Goal: Transaction & Acquisition: Purchase product/service

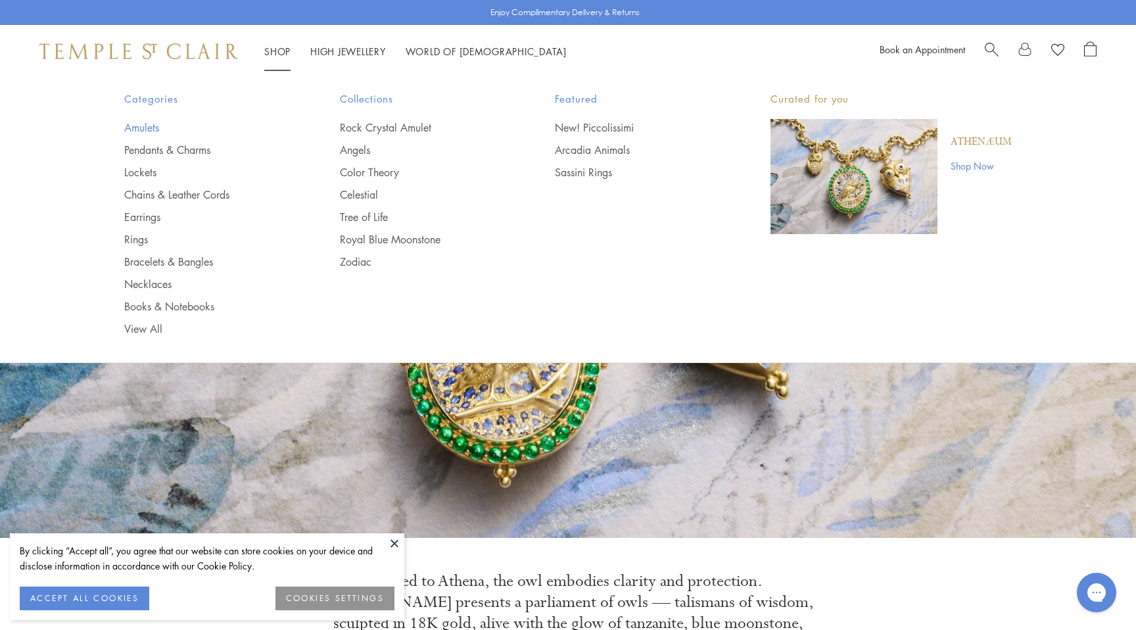
click at [145, 126] on link "Amulets" at bounding box center [205, 127] width 163 height 14
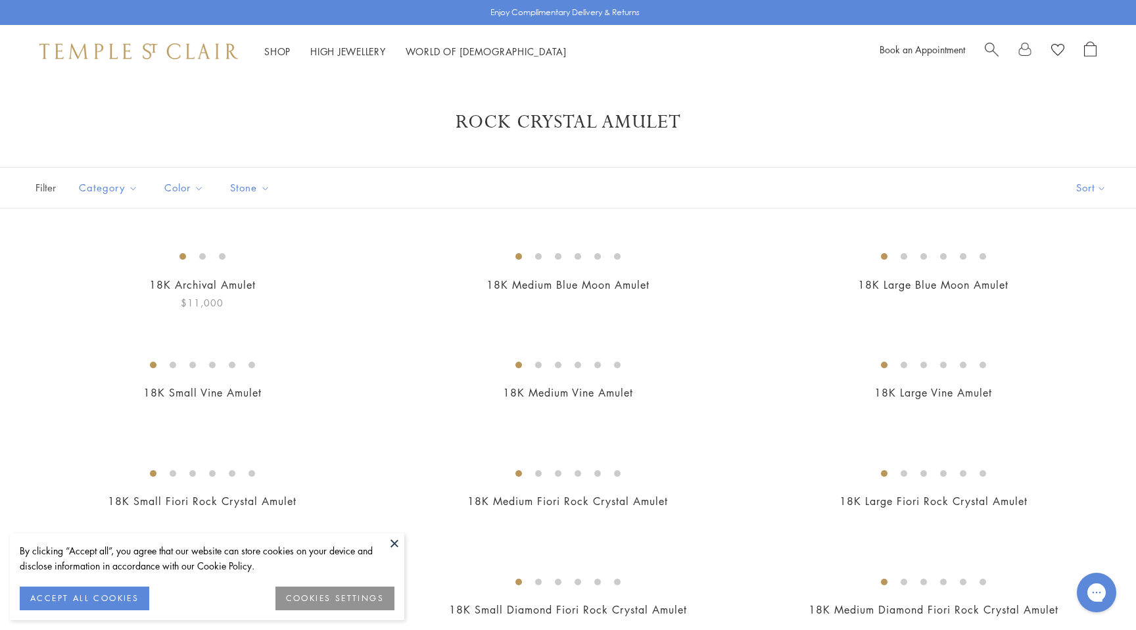
click at [0, 0] on img at bounding box center [0, 0] width 0 height 0
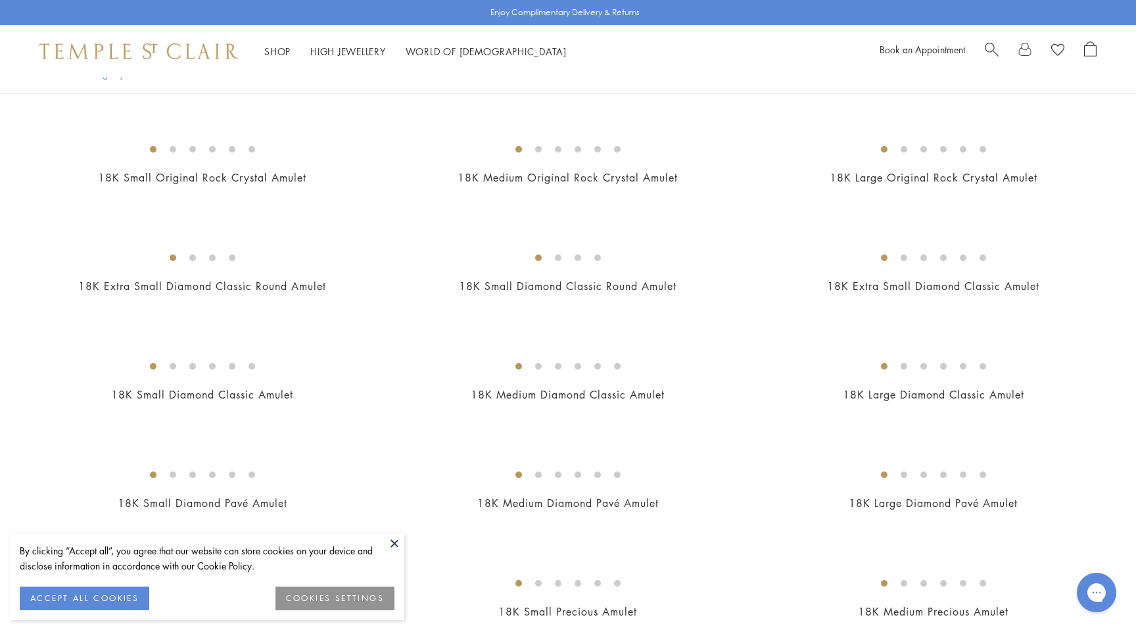
scroll to position [775, 0]
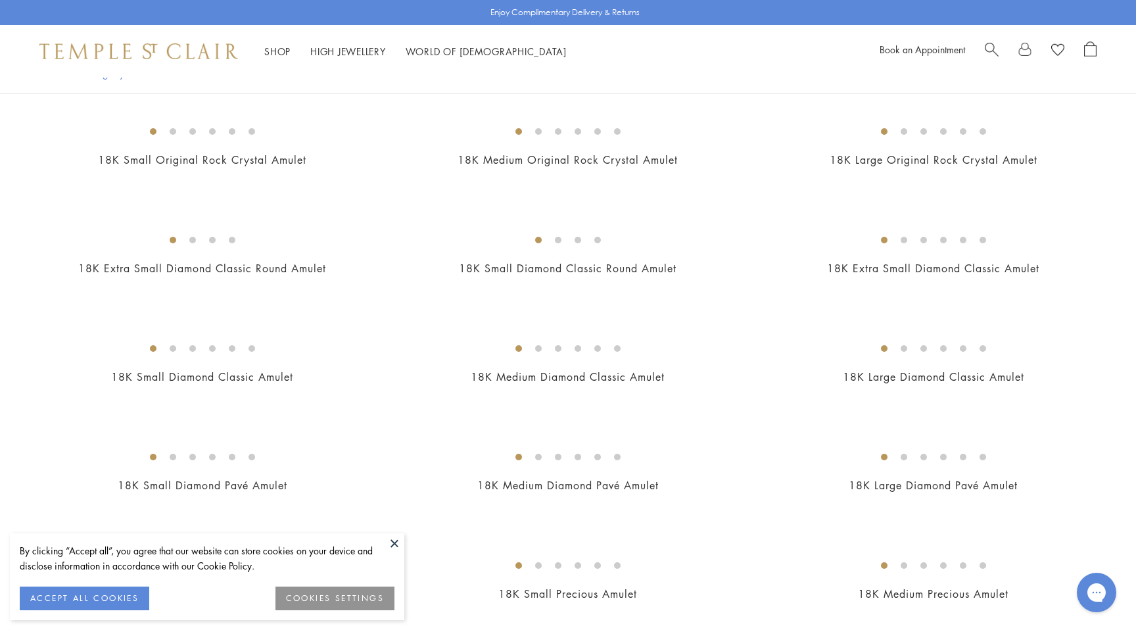
click at [0, 0] on img at bounding box center [0, 0] width 0 height 0
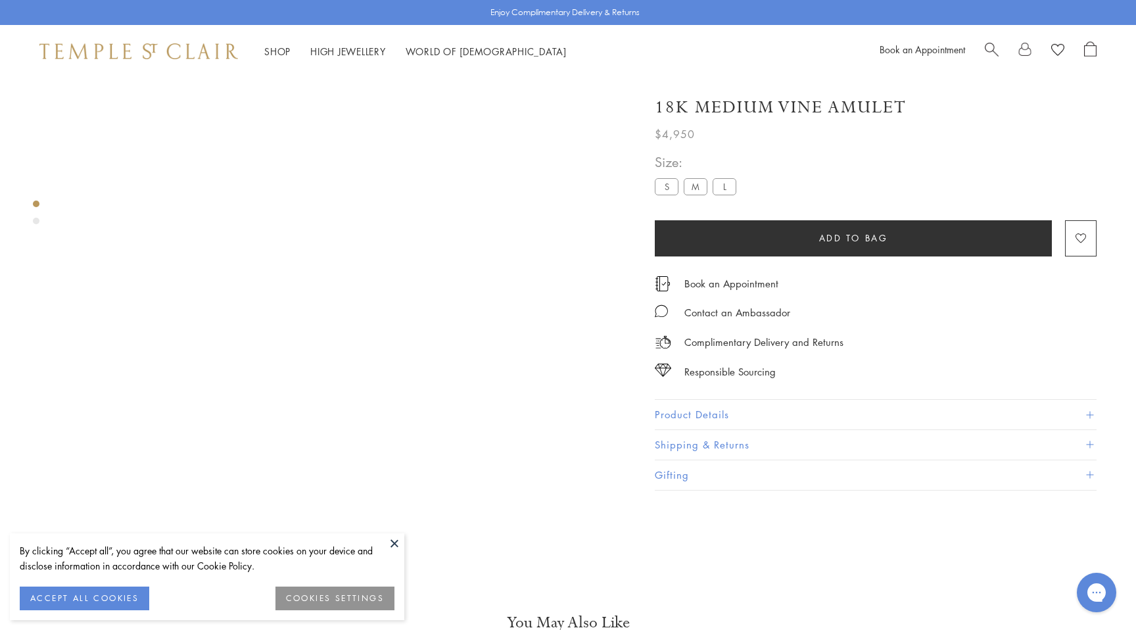
scroll to position [78, 0]
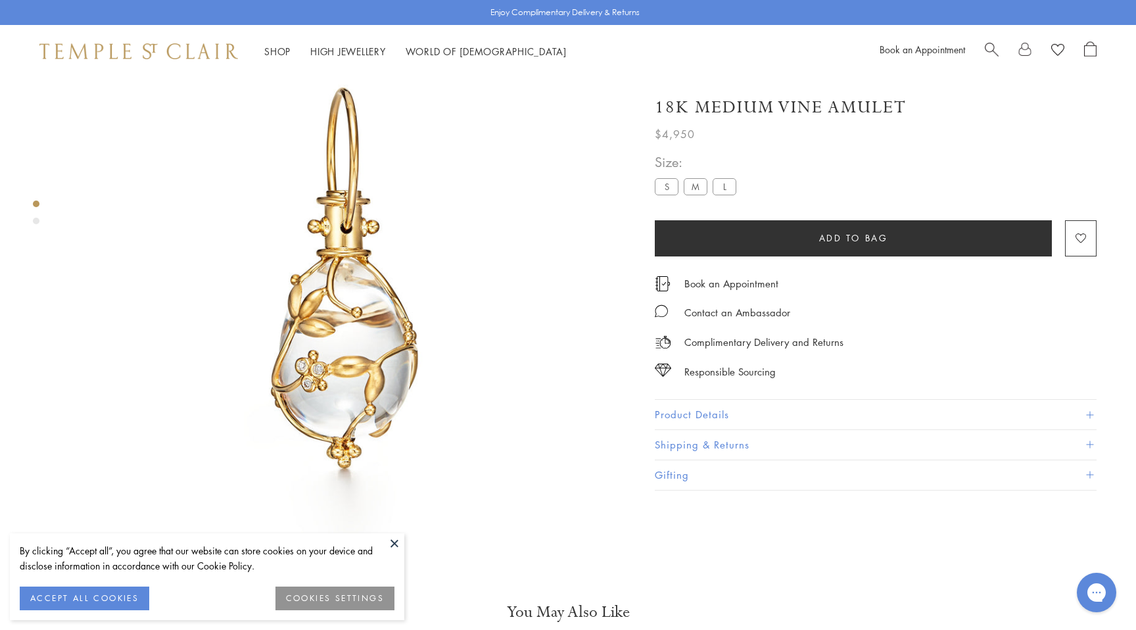
click at [666, 191] on label "S" at bounding box center [667, 186] width 24 height 16
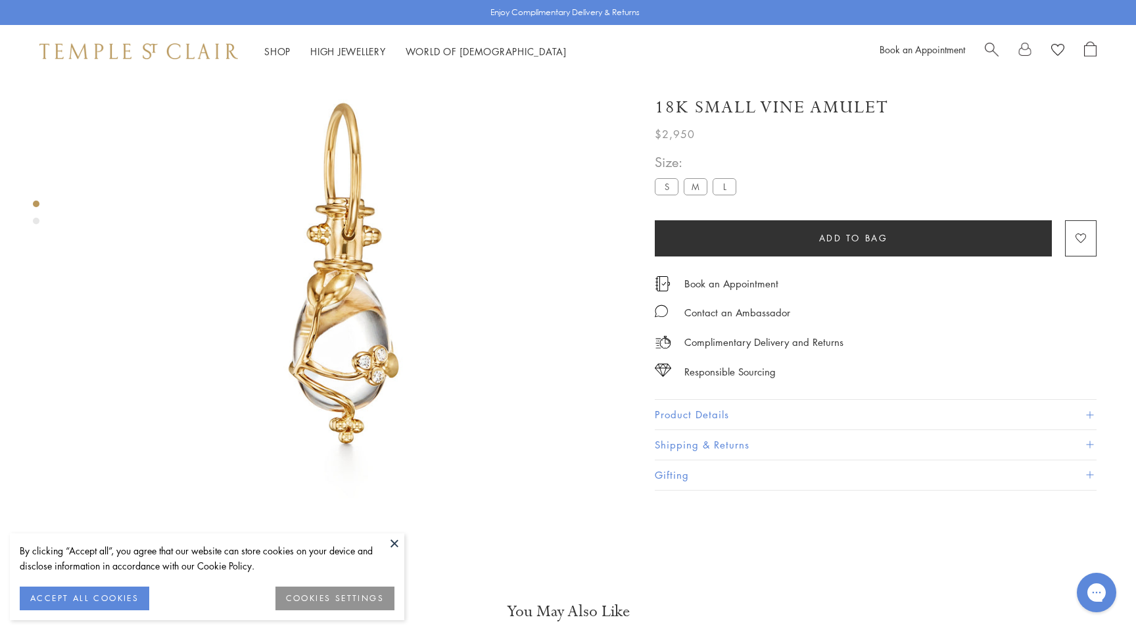
click at [440, 255] on img at bounding box center [344, 278] width 557 height 557
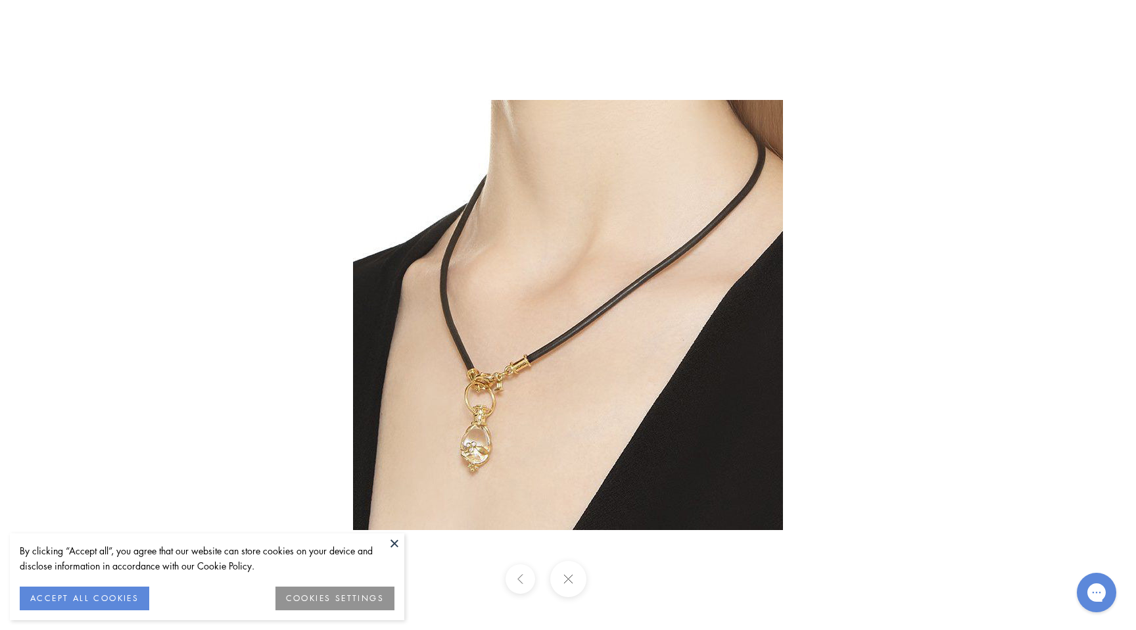
click at [440, 255] on img at bounding box center [568, 315] width 430 height 430
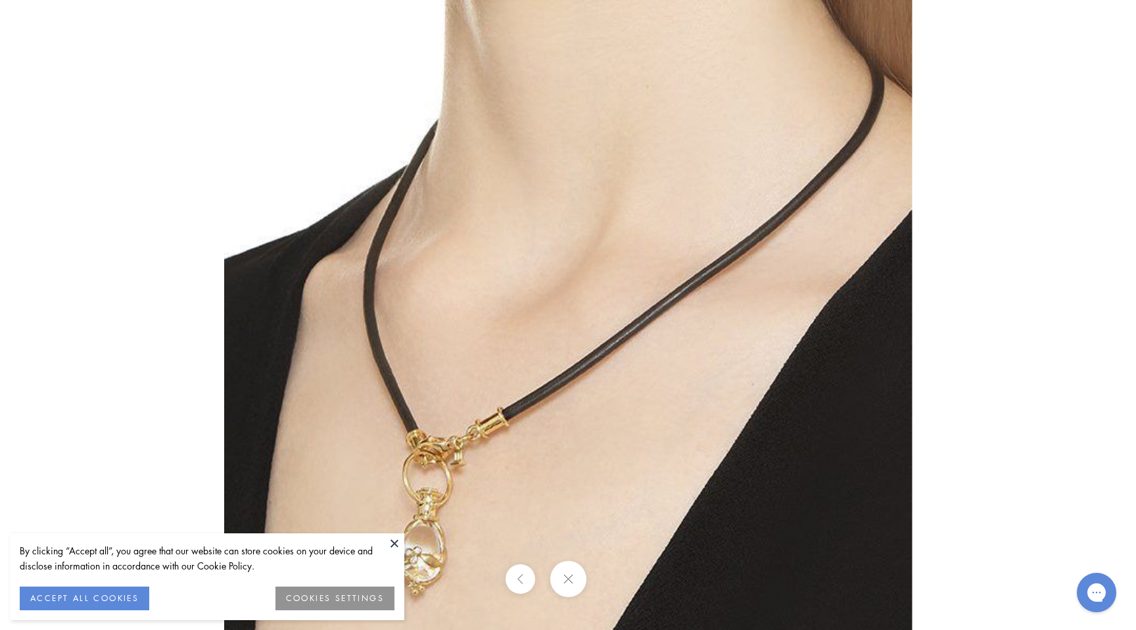
click at [440, 255] on img at bounding box center [568, 344] width 688 height 688
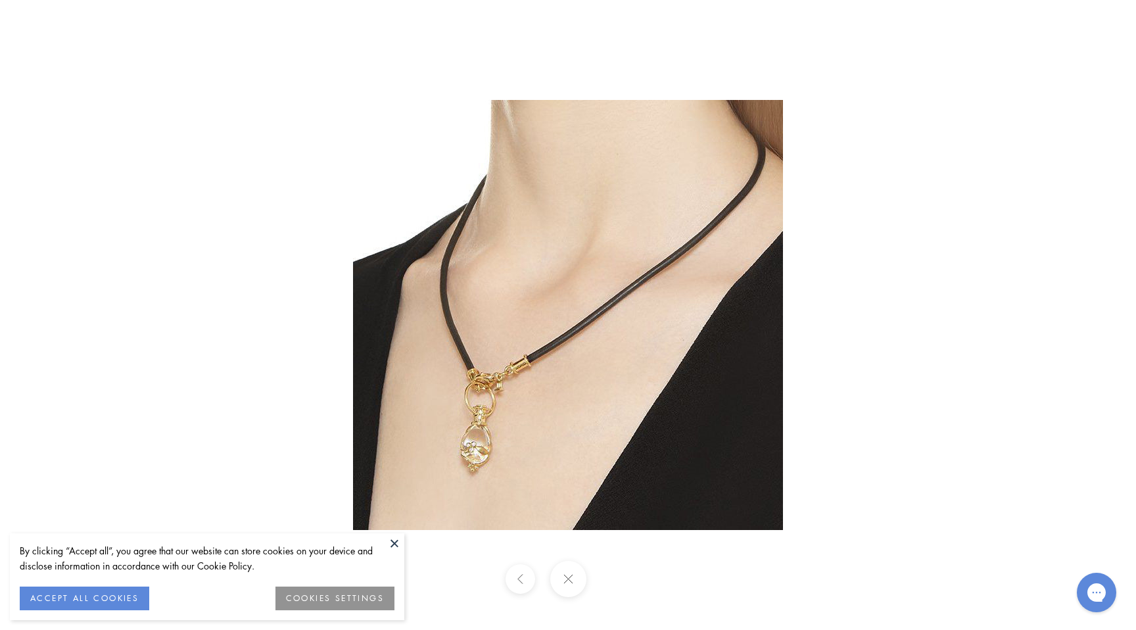
click at [1089, 93] on div at bounding box center [568, 315] width 1136 height 630
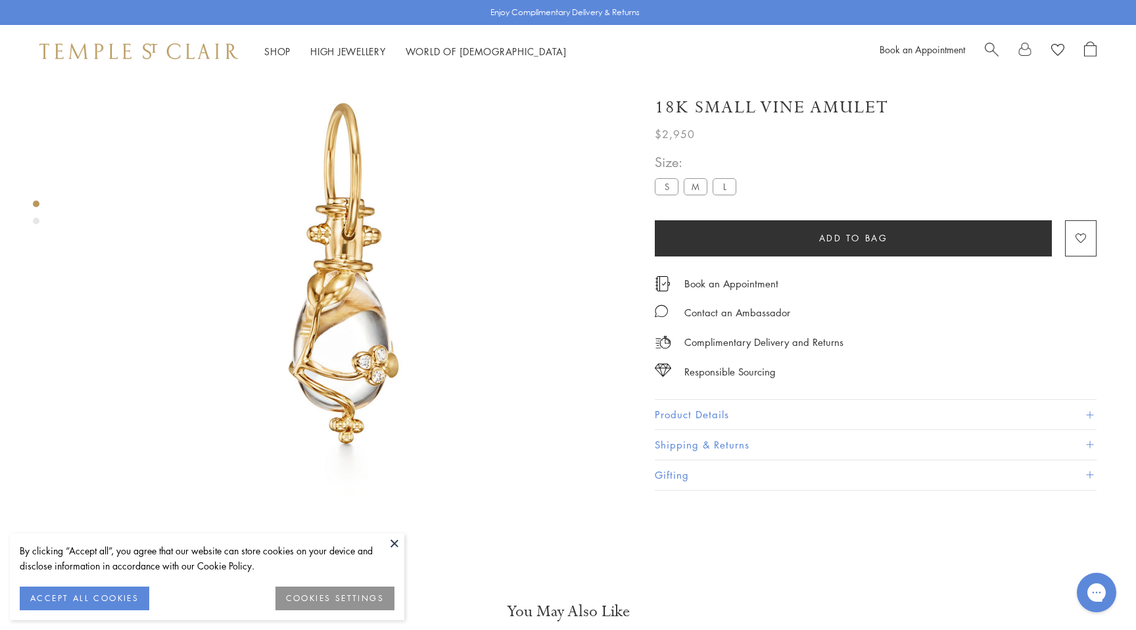
click at [723, 181] on label "L" at bounding box center [725, 186] width 24 height 16
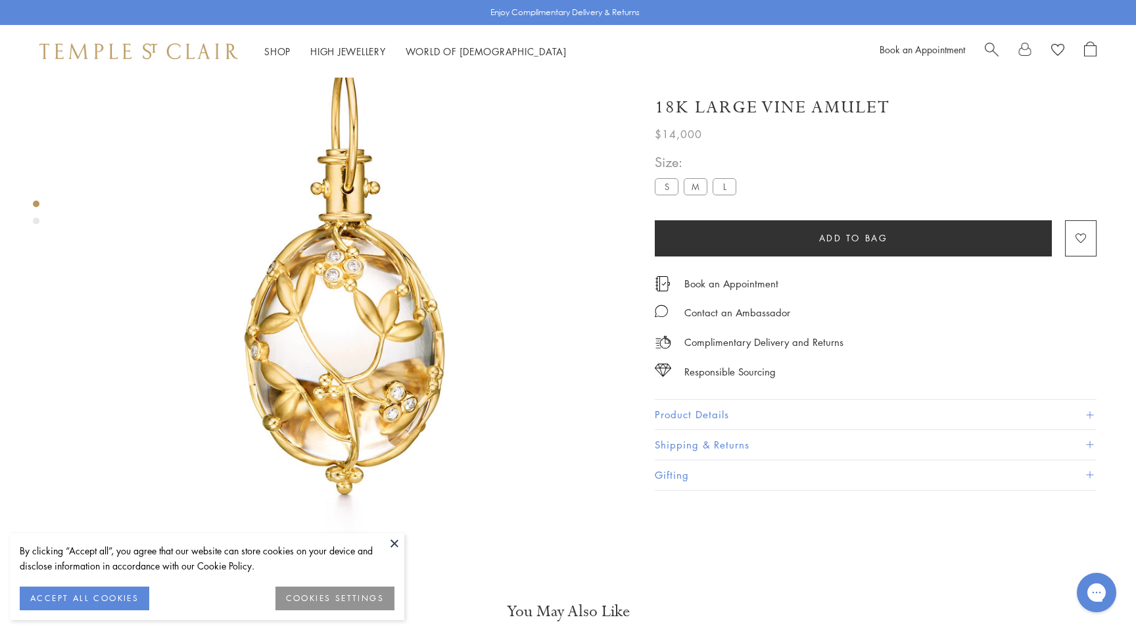
click at [446, 248] on img at bounding box center [344, 278] width 557 height 557
click at [437, 254] on img at bounding box center [344, 278] width 557 height 557
click at [394, 286] on img at bounding box center [344, 278] width 557 height 557
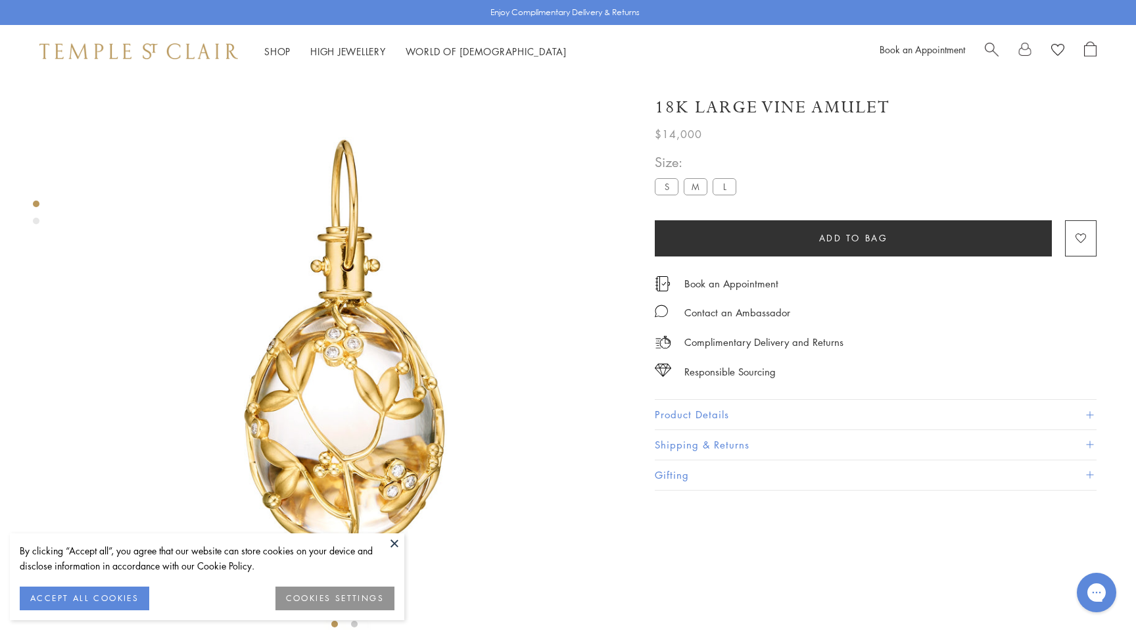
click at [664, 187] on label "S" at bounding box center [667, 186] width 24 height 16
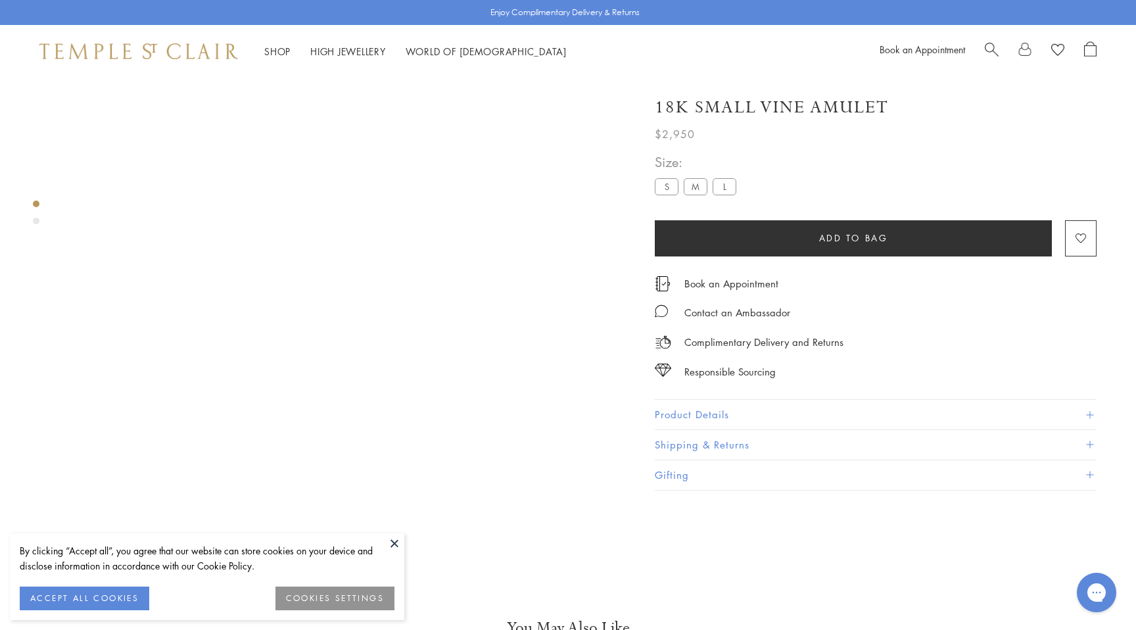
scroll to position [78, 0]
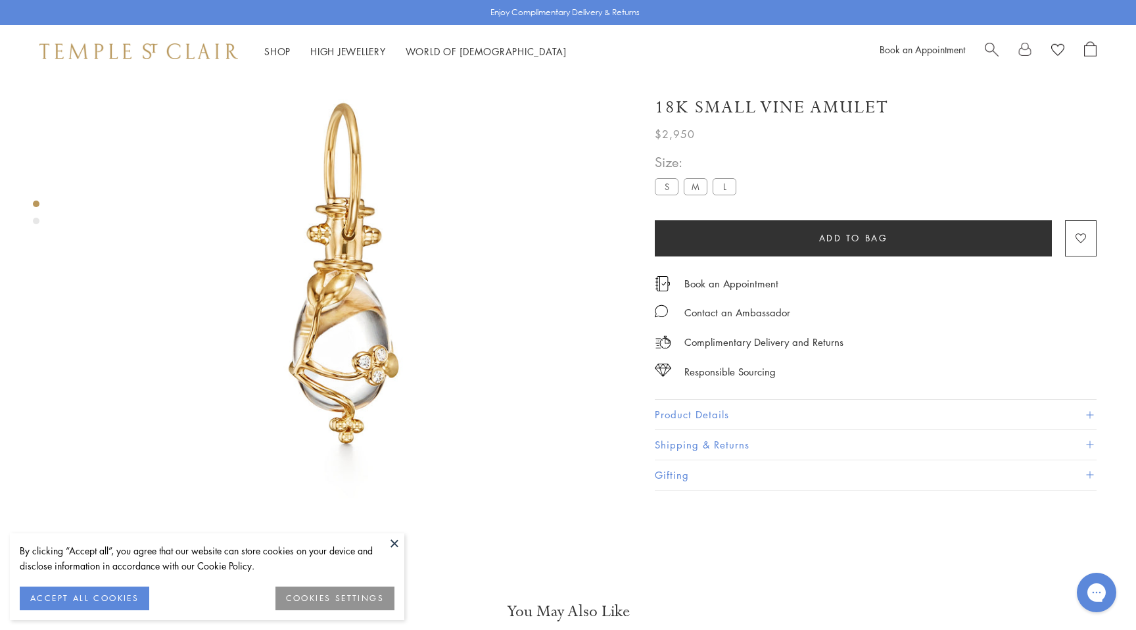
click at [375, 245] on img at bounding box center [344, 278] width 557 height 557
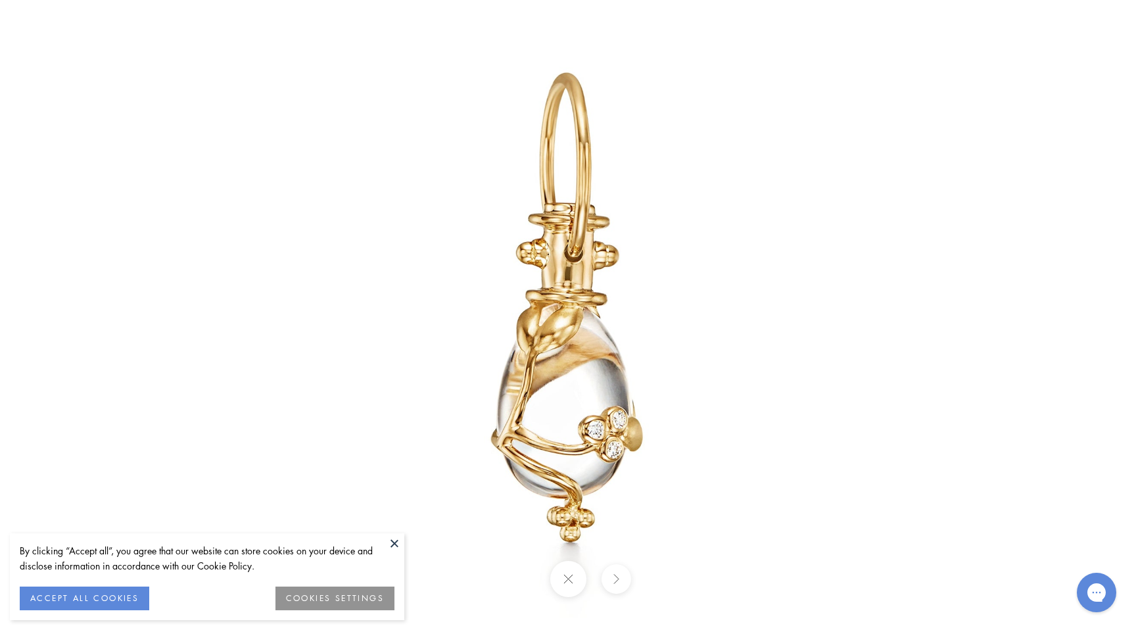
click at [375, 245] on img at bounding box center [567, 314] width 769 height 769
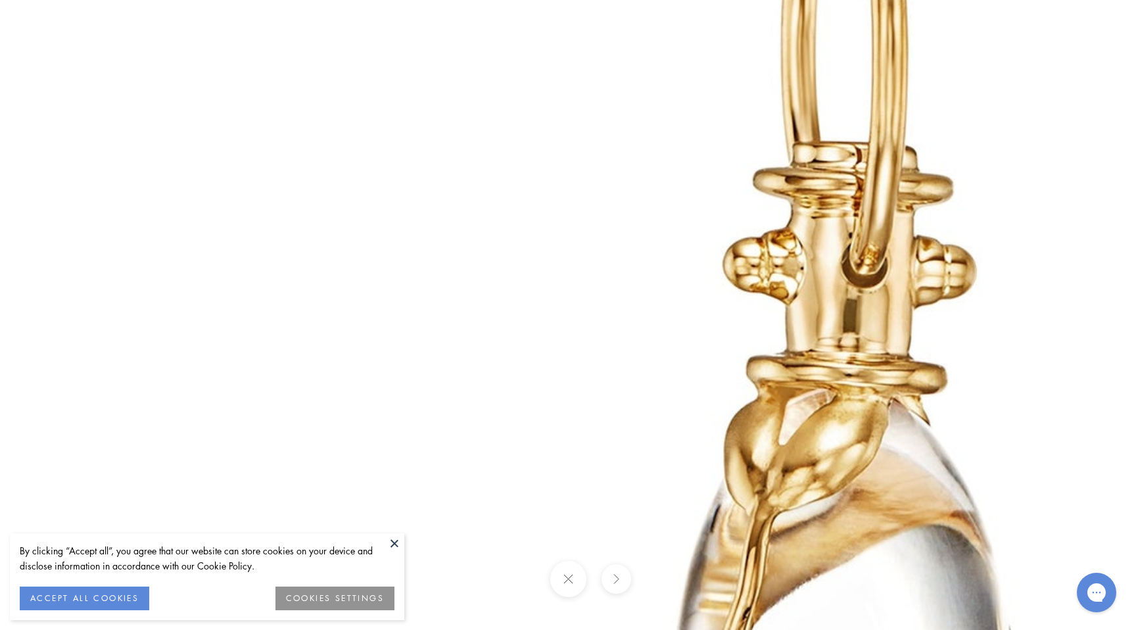
click at [375, 245] on img at bounding box center [850, 417] width 1893 height 1893
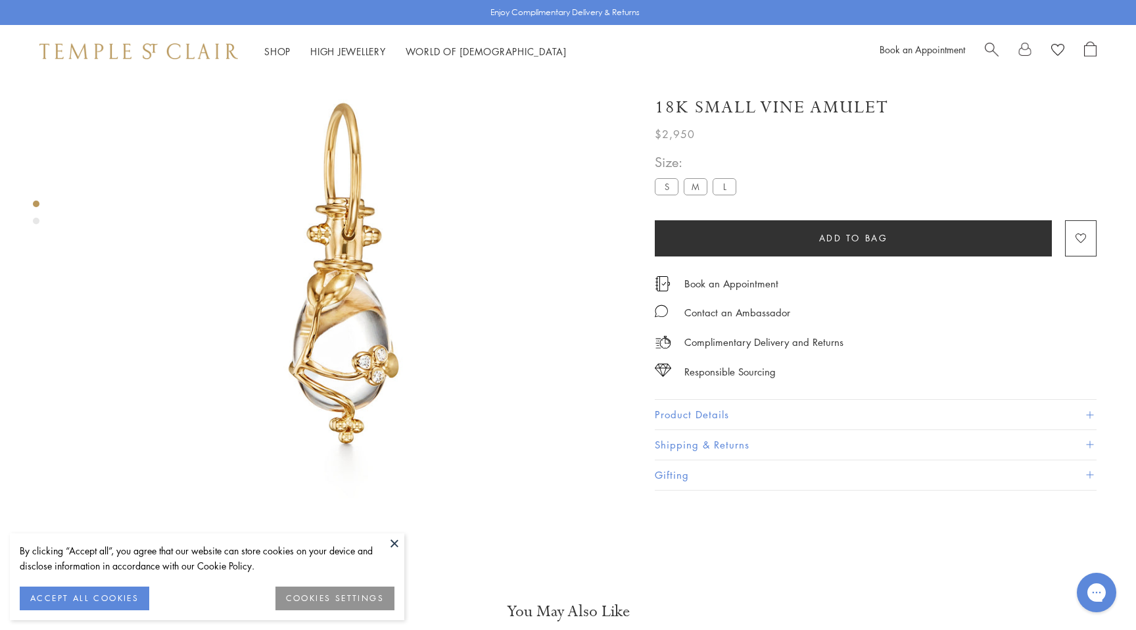
click at [702, 195] on ul "S M L" at bounding box center [698, 188] width 87 height 20
click at [701, 188] on label "M" at bounding box center [696, 186] width 24 height 16
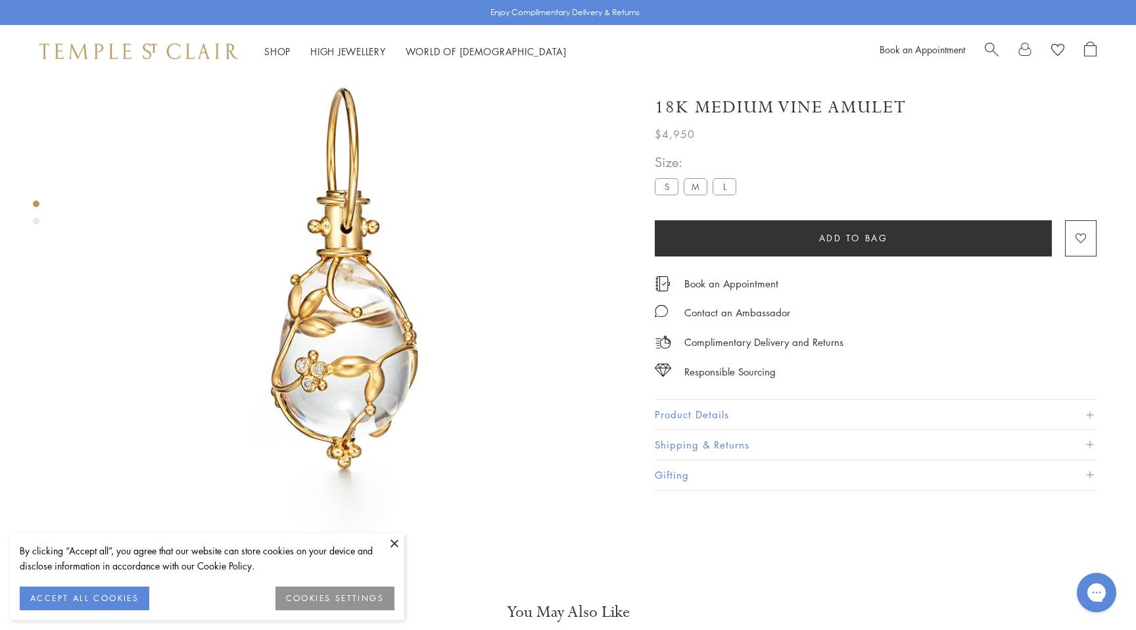
click at [408, 263] on img at bounding box center [344, 278] width 557 height 557
click at [390, 270] on img at bounding box center [344, 278] width 557 height 557
click at [389, 270] on img at bounding box center [344, 278] width 557 height 557
click at [716, 175] on div "Size: S M L" at bounding box center [698, 174] width 87 height 47
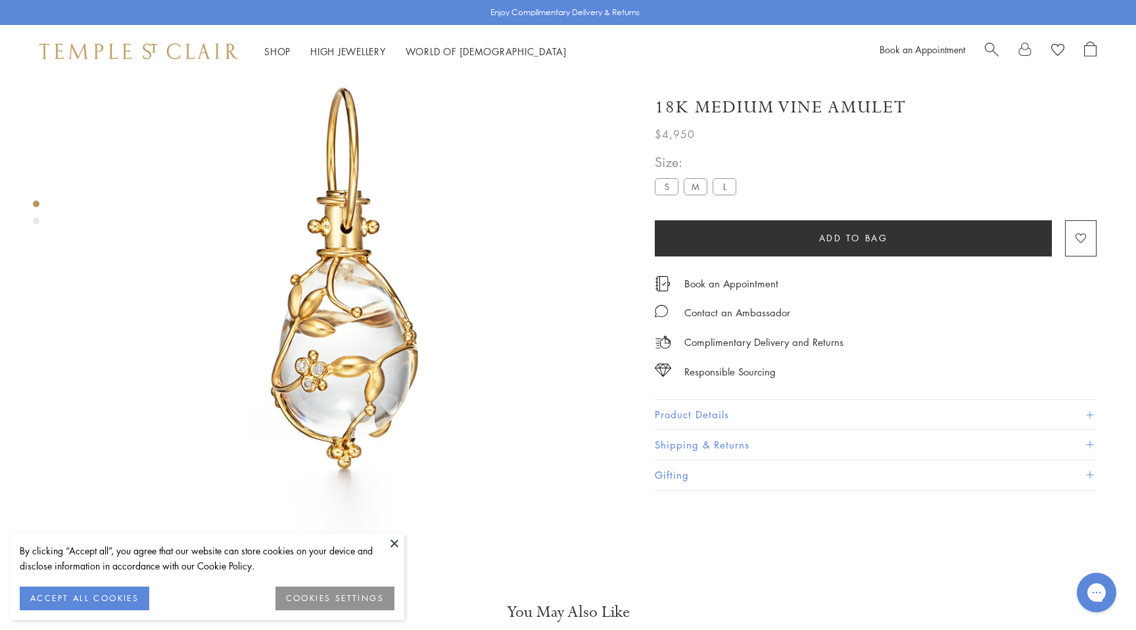
click at [722, 182] on label "L" at bounding box center [725, 186] width 24 height 16
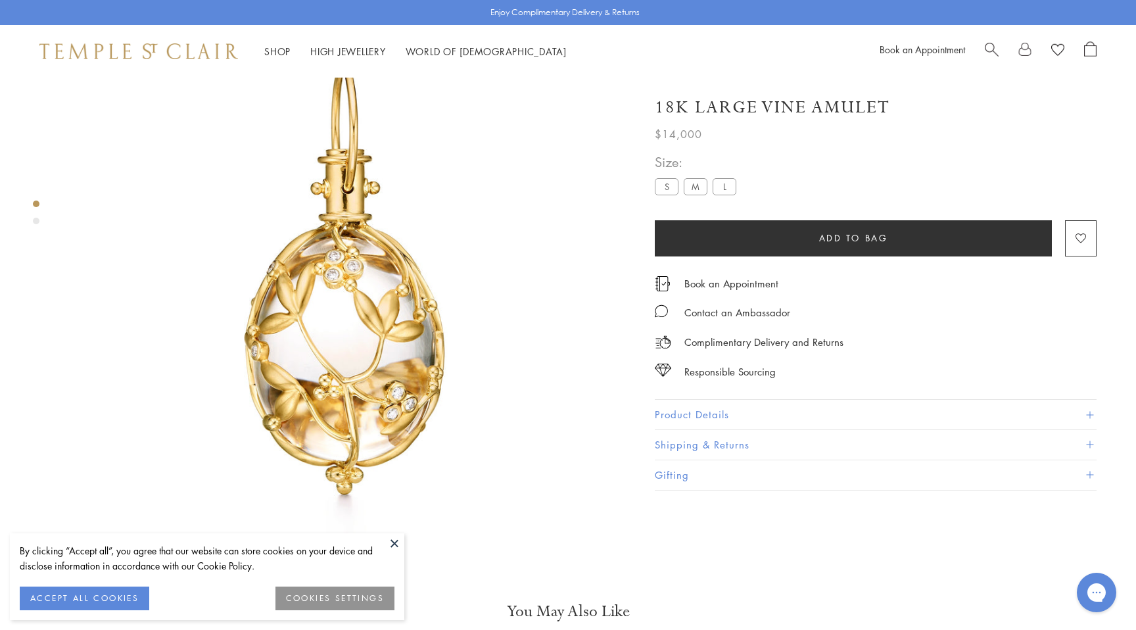
click at [379, 284] on img at bounding box center [344, 278] width 557 height 557
click at [689, 183] on label "M" at bounding box center [696, 186] width 24 height 16
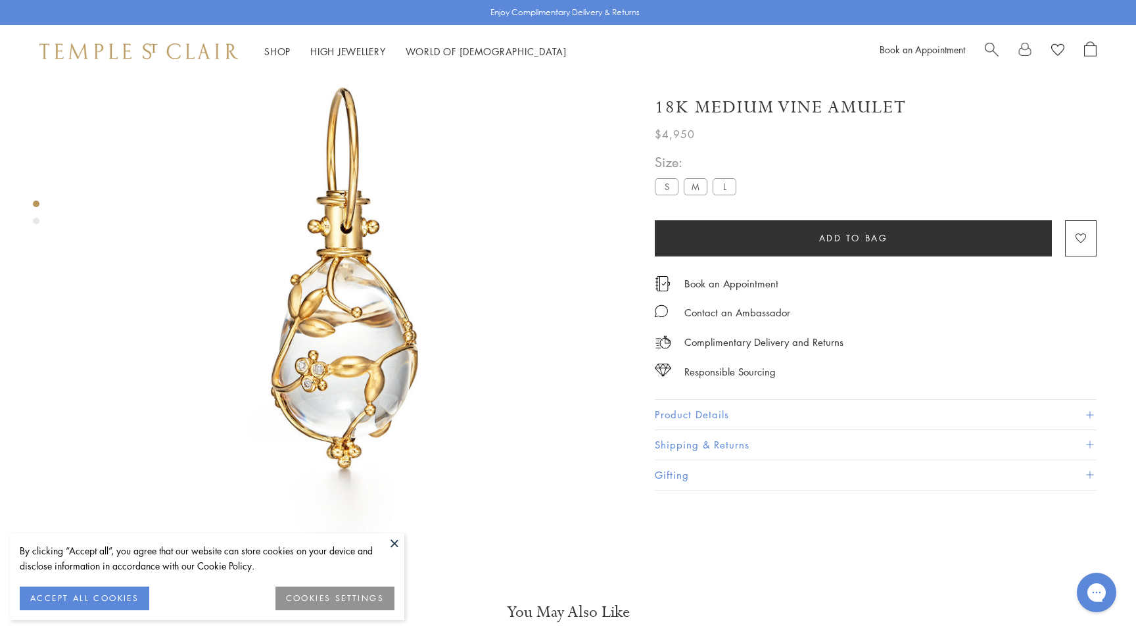
click at [424, 260] on img at bounding box center [344, 278] width 557 height 557
click at [392, 273] on img at bounding box center [344, 278] width 557 height 557
click at [665, 185] on label "S" at bounding box center [667, 186] width 24 height 16
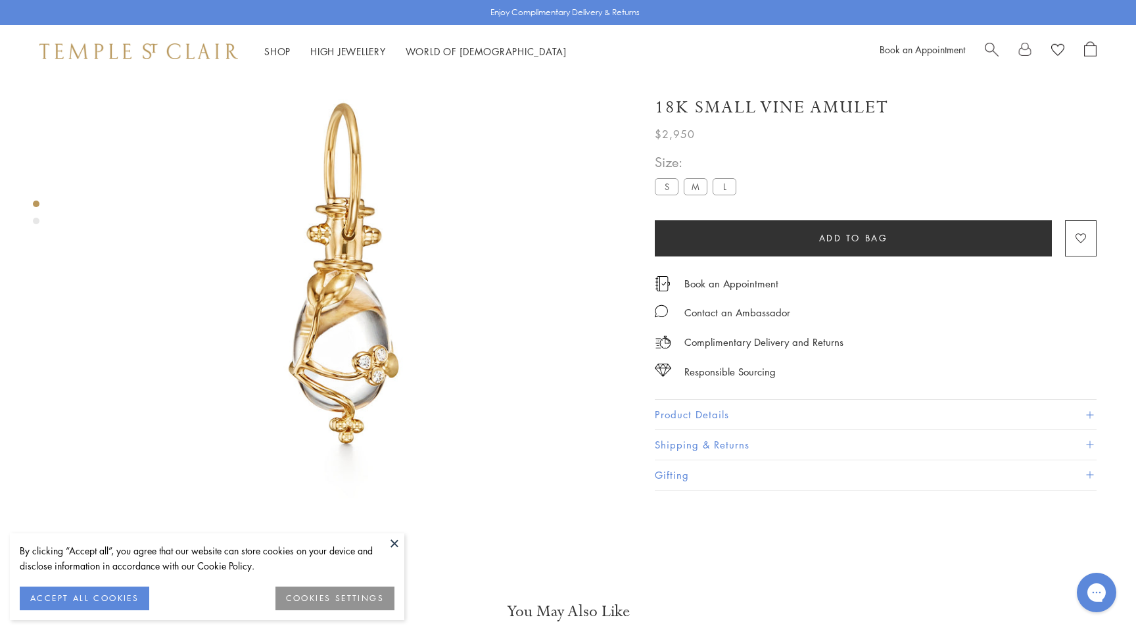
click at [391, 265] on img at bounding box center [344, 278] width 557 height 557
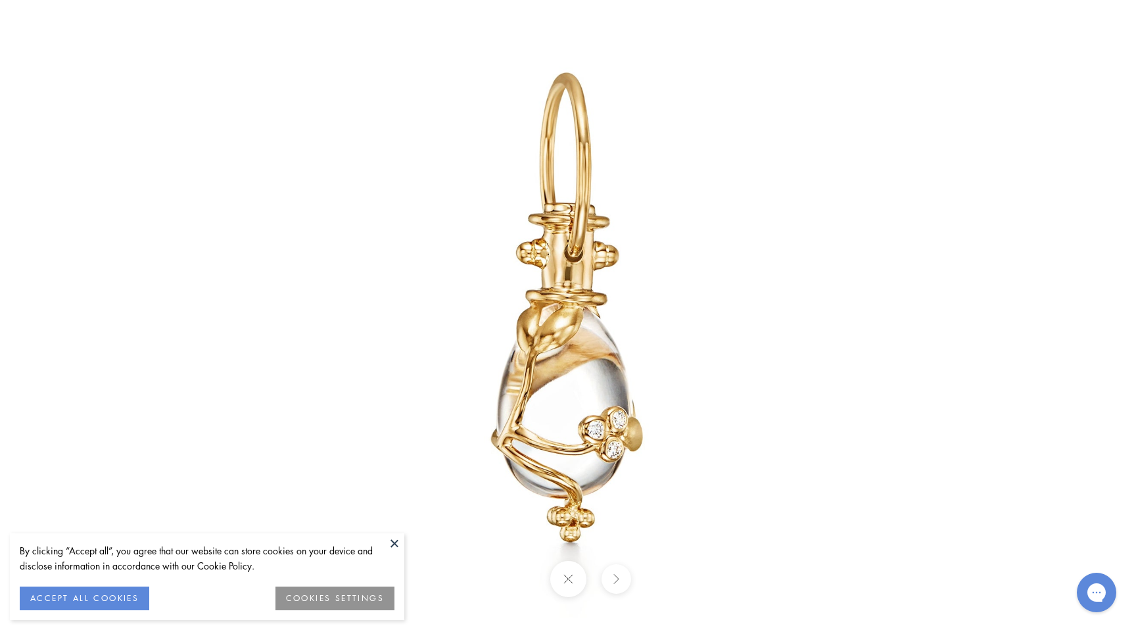
click at [689, 214] on img at bounding box center [567, 314] width 769 height 769
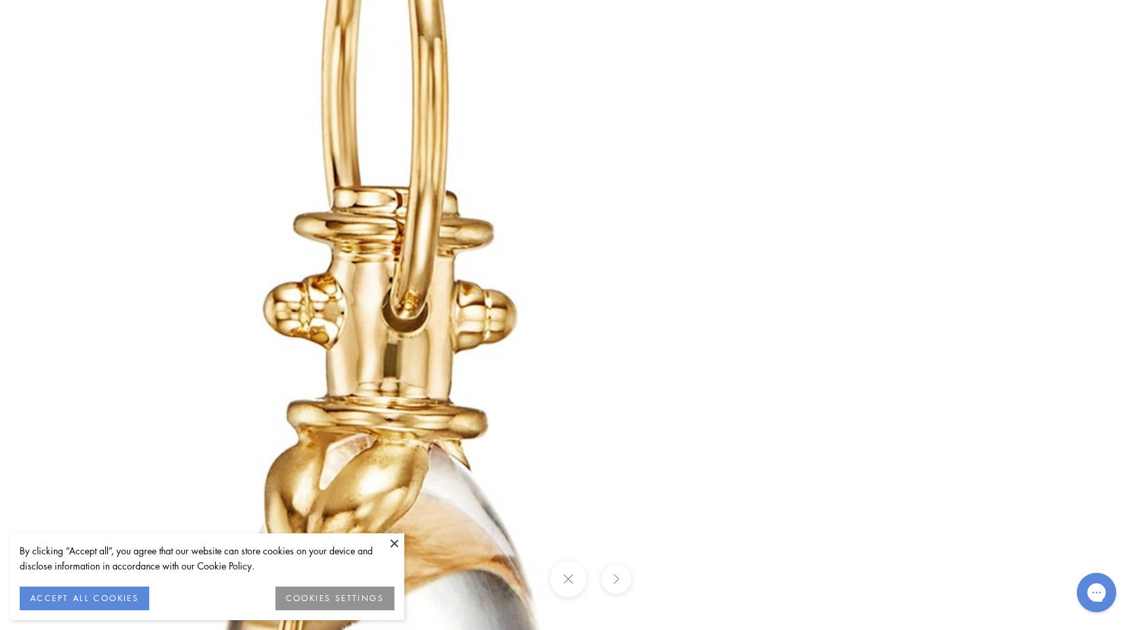
click at [689, 214] on img at bounding box center [391, 462] width 1893 height 1893
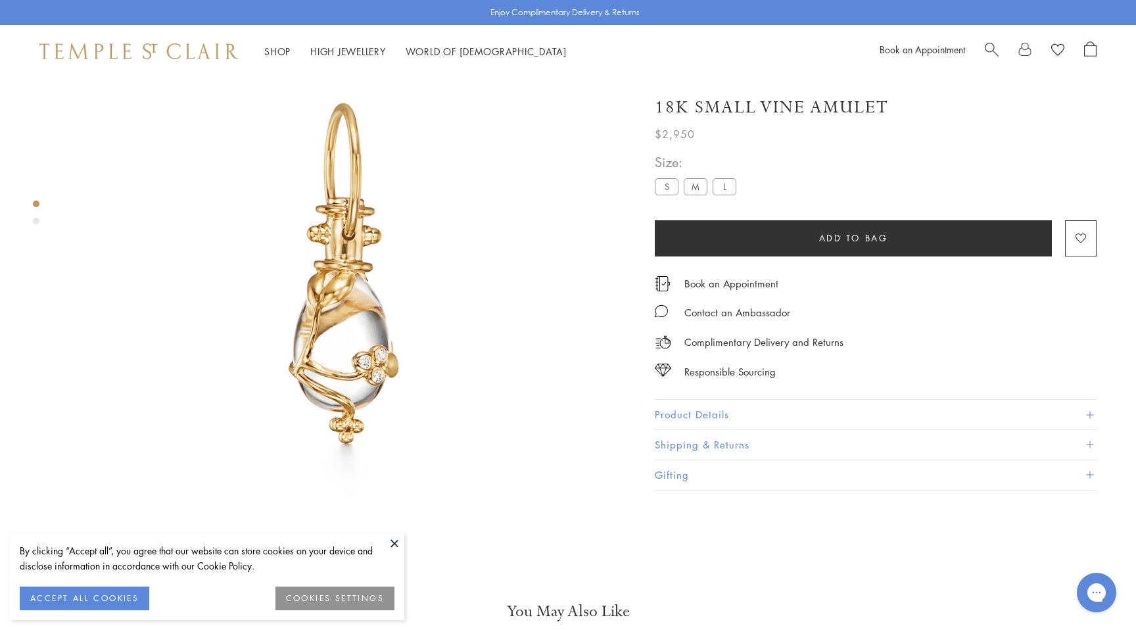
click at [698, 183] on label "M" at bounding box center [696, 186] width 24 height 16
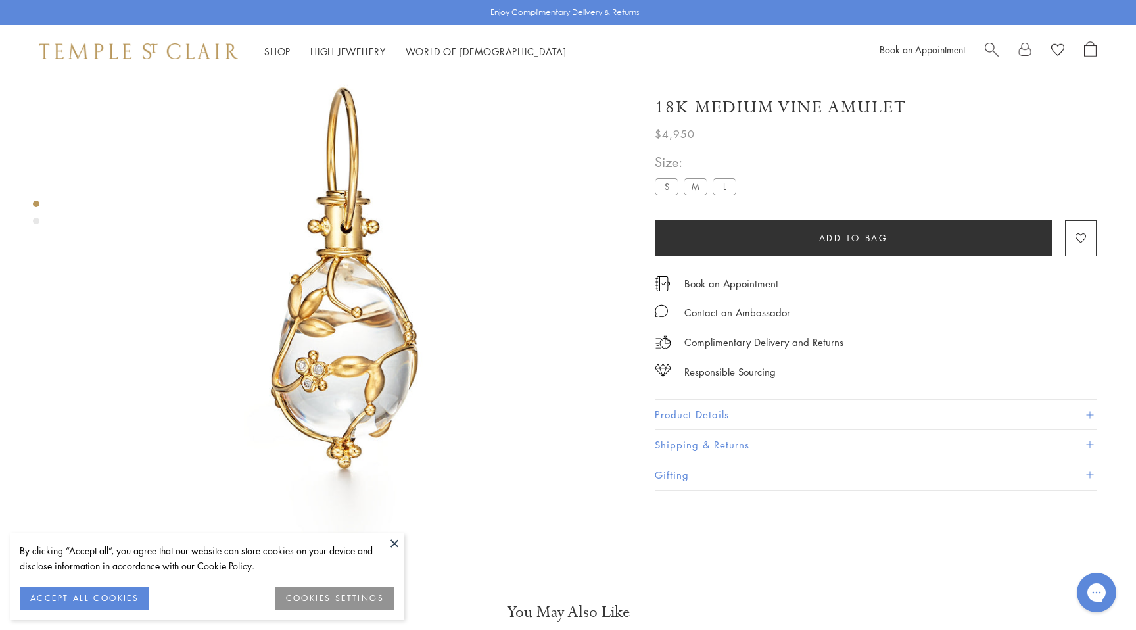
click at [459, 261] on img at bounding box center [344, 278] width 557 height 557
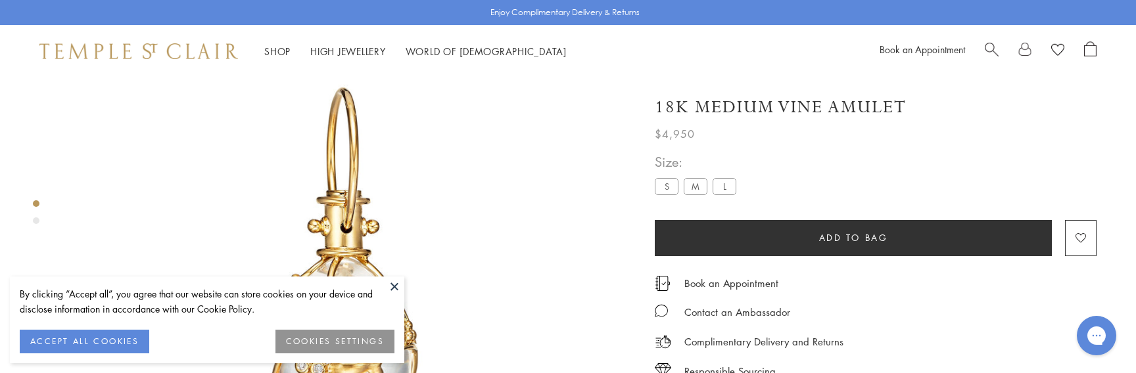
click at [317, 229] on img at bounding box center [344, 278] width 557 height 557
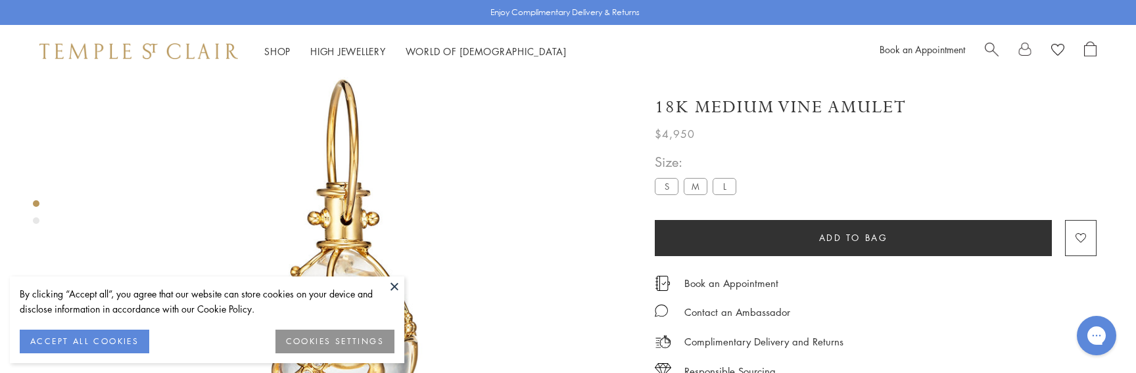
scroll to position [78, 0]
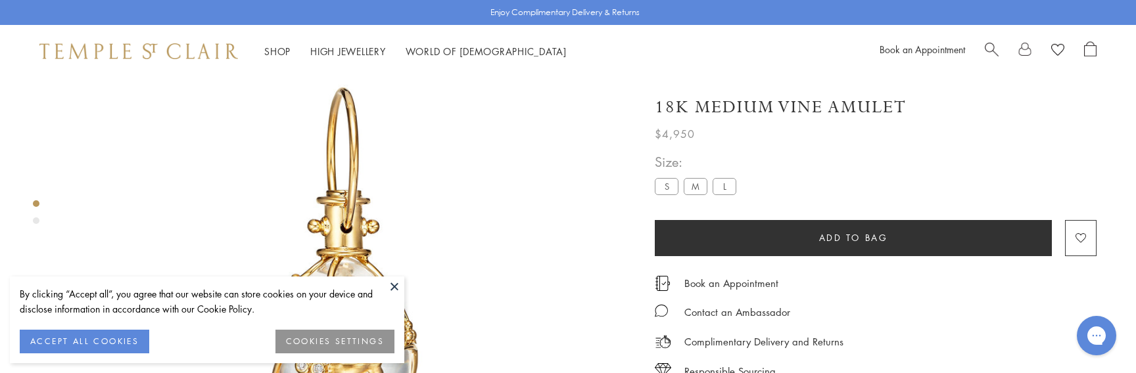
click at [494, 227] on img at bounding box center [344, 278] width 557 height 557
click at [454, 229] on img at bounding box center [344, 278] width 557 height 557
click at [456, 216] on img at bounding box center [344, 278] width 557 height 557
click at [430, 208] on img at bounding box center [344, 278] width 557 height 557
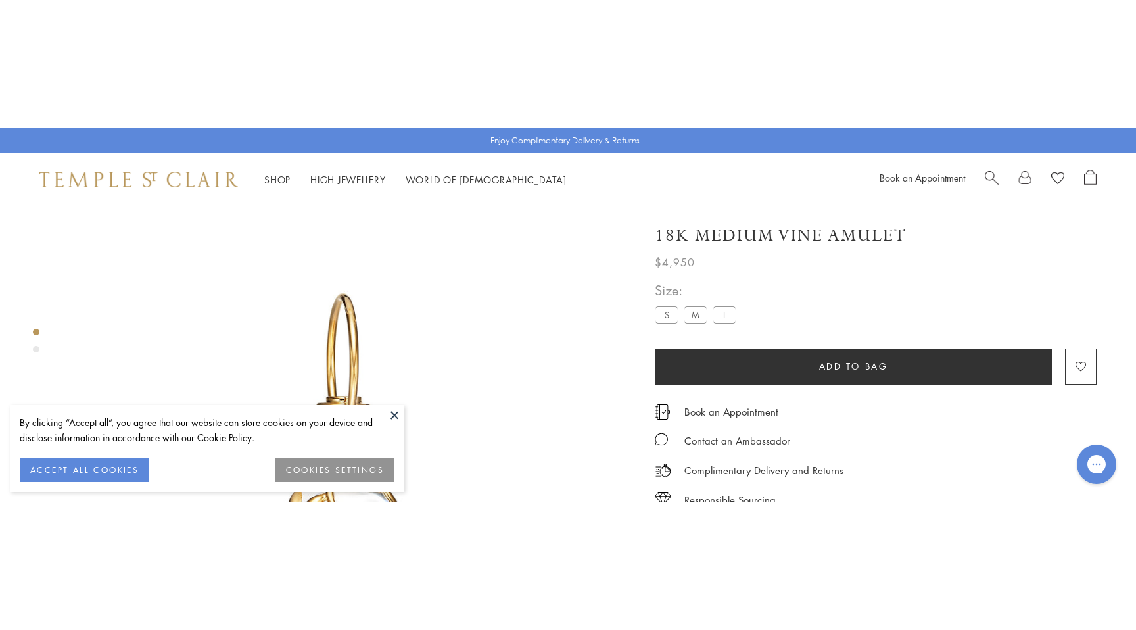
scroll to position [6, 0]
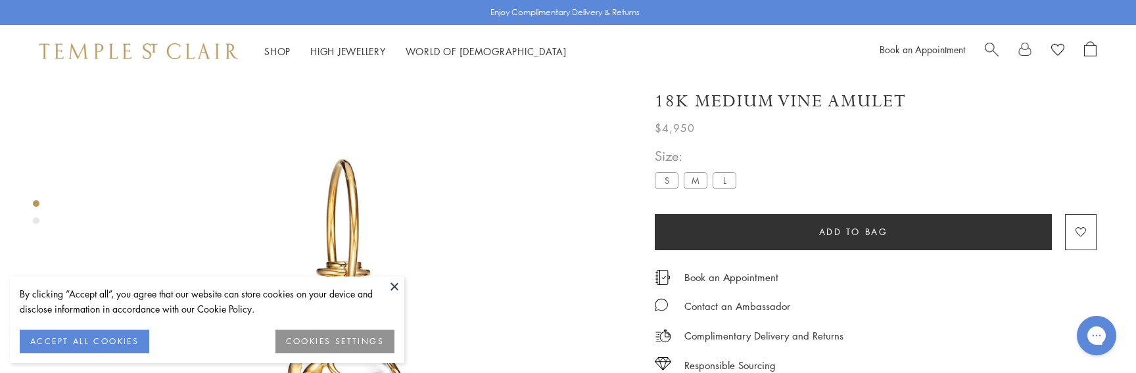
click at [456, 230] on img at bounding box center [344, 350] width 557 height 557
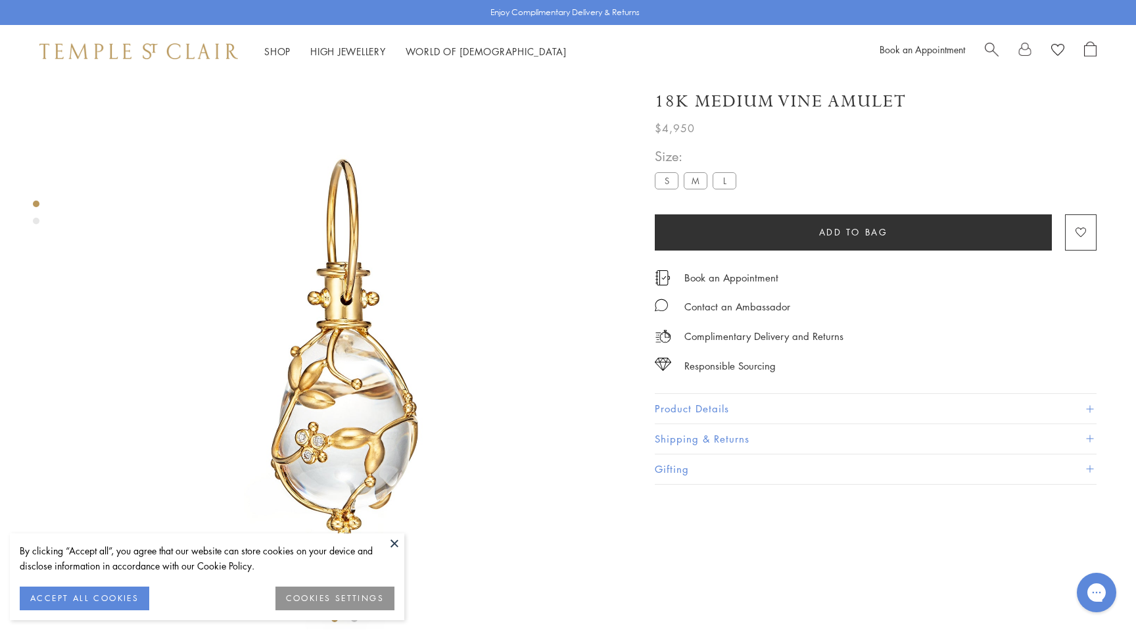
click at [667, 177] on label "S" at bounding box center [667, 180] width 24 height 16
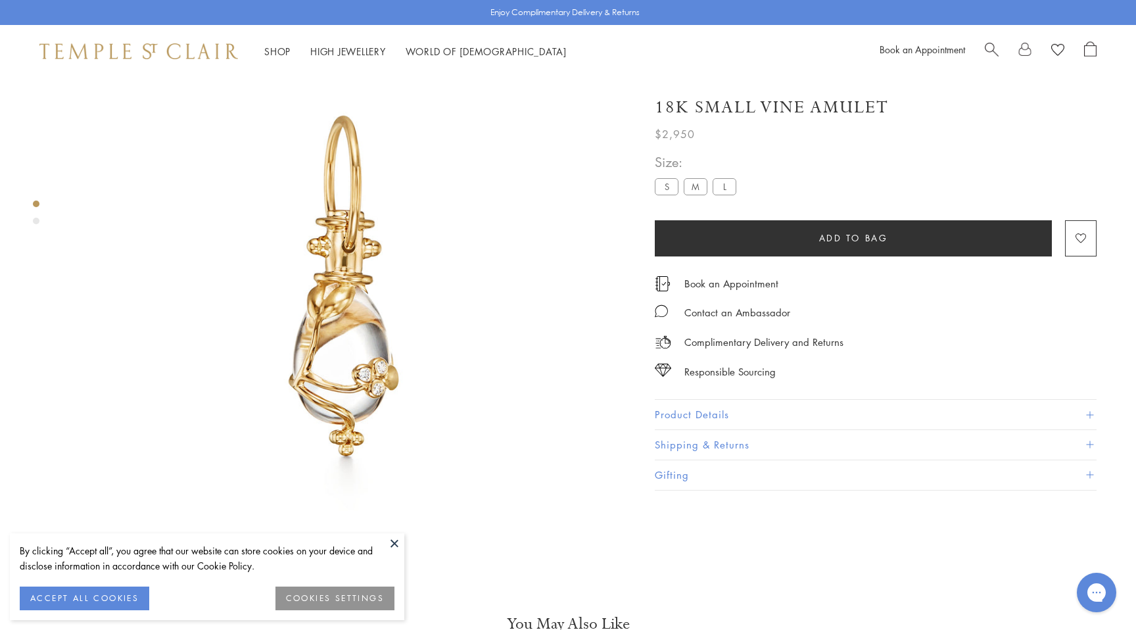
scroll to position [78, 0]
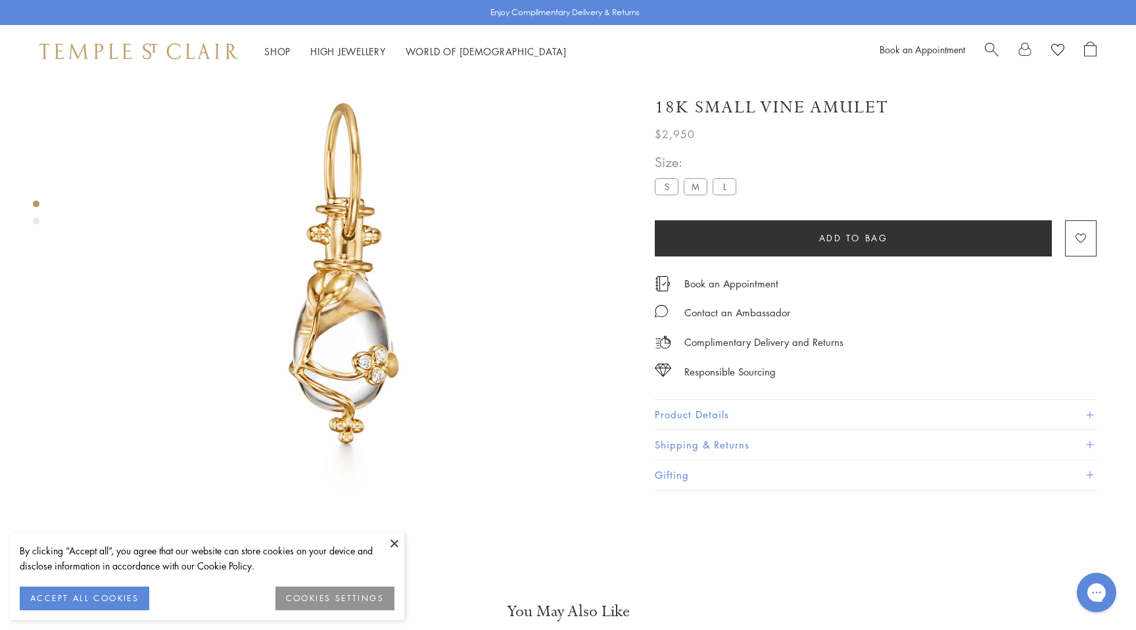
click at [389, 246] on img at bounding box center [344, 278] width 557 height 557
click at [720, 185] on label "L" at bounding box center [725, 186] width 24 height 16
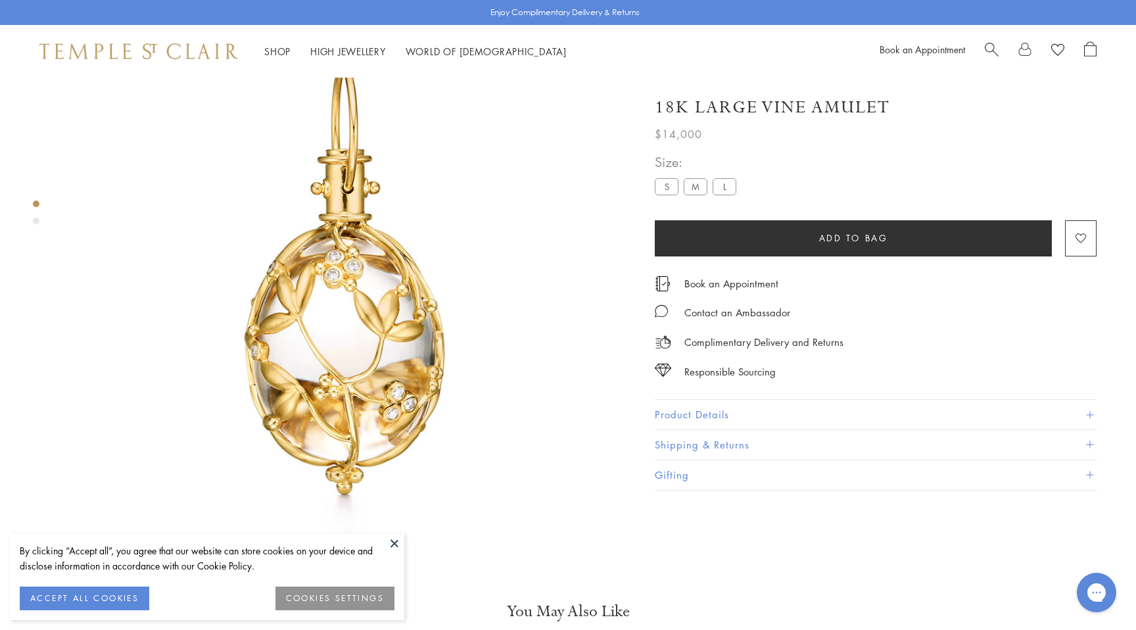
click at [415, 260] on img at bounding box center [344, 278] width 557 height 557
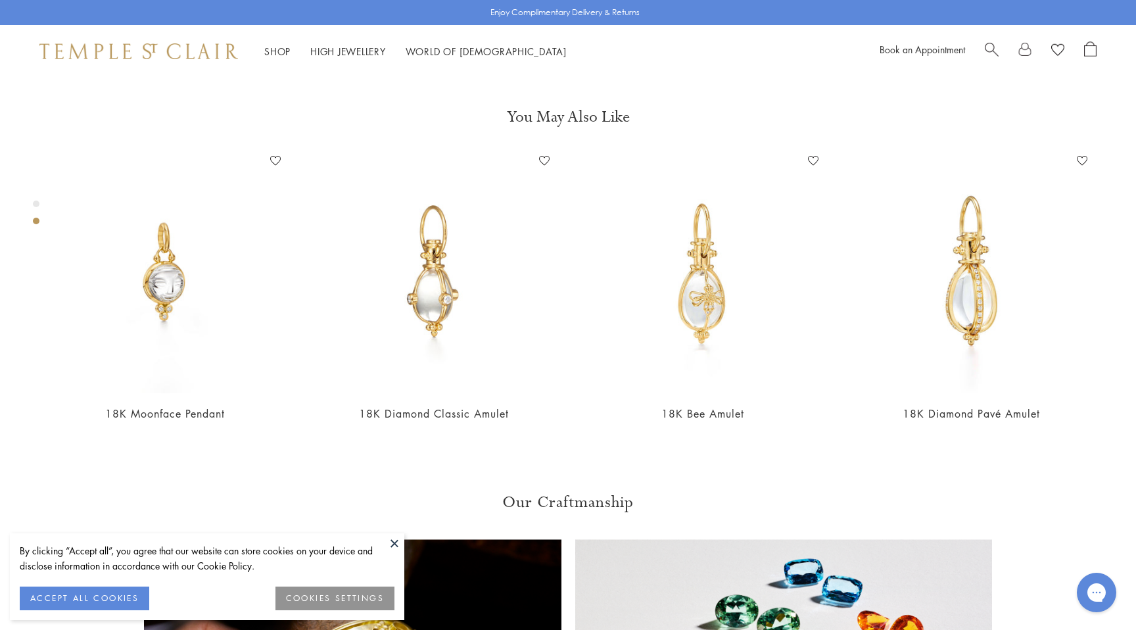
scroll to position [597, 0]
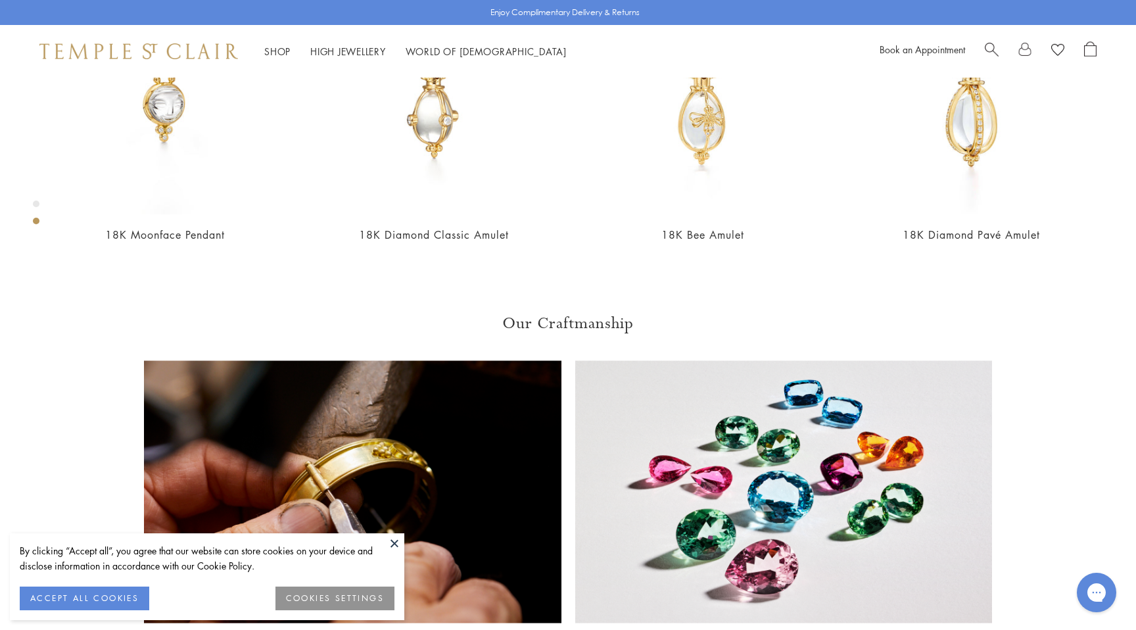
scroll to position [847, 0]
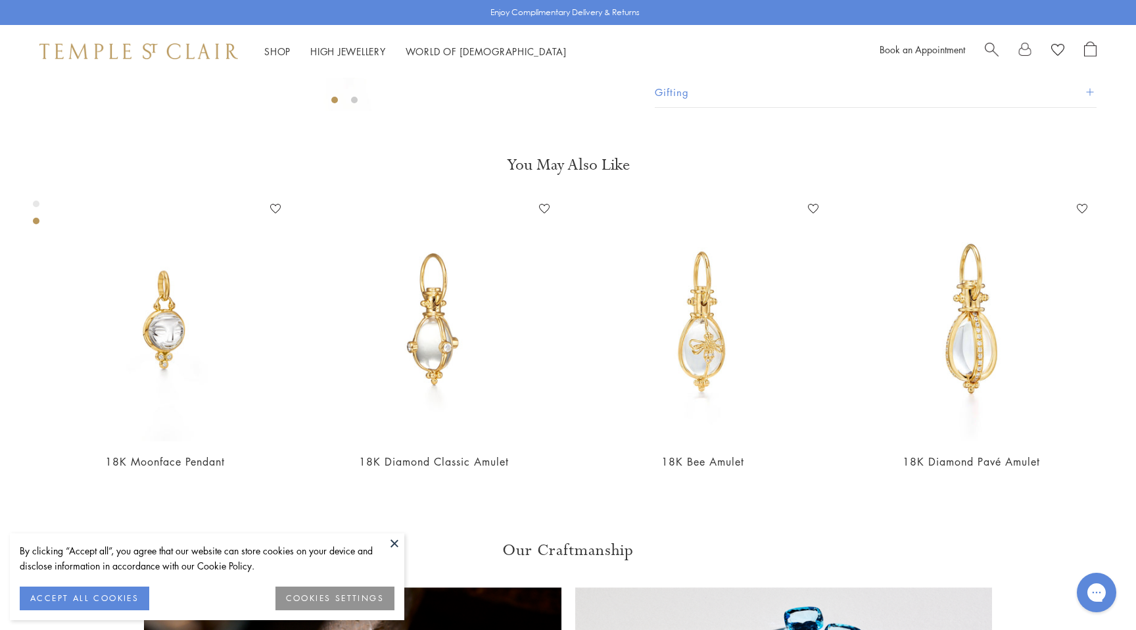
scroll to position [385, 0]
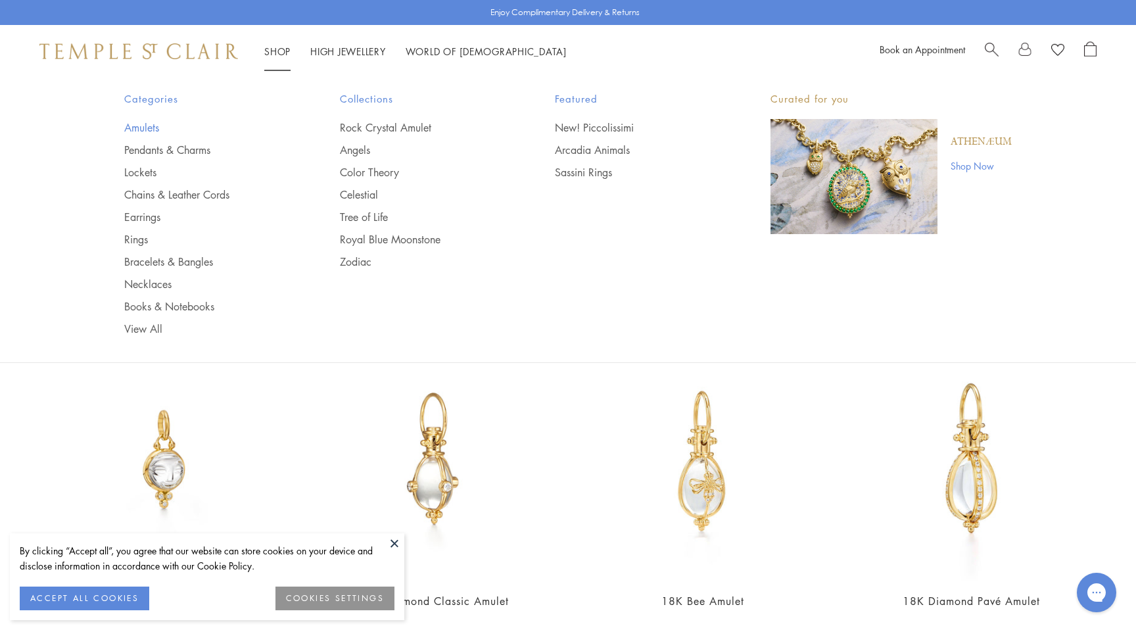
click at [149, 126] on link "Amulets" at bounding box center [205, 127] width 163 height 14
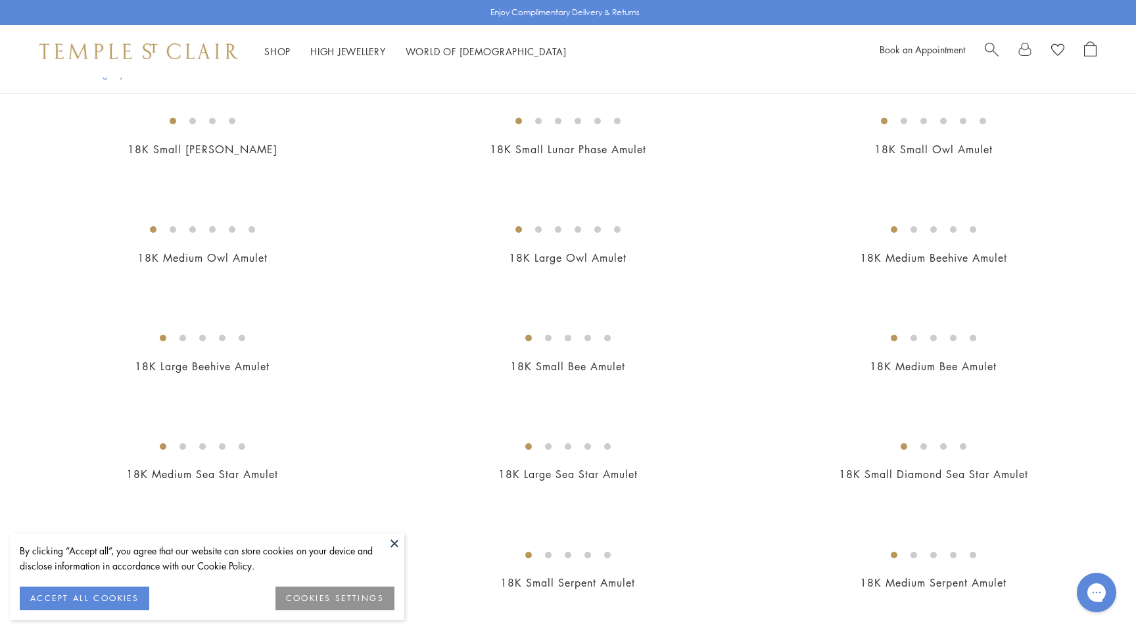
scroll to position [1671, 0]
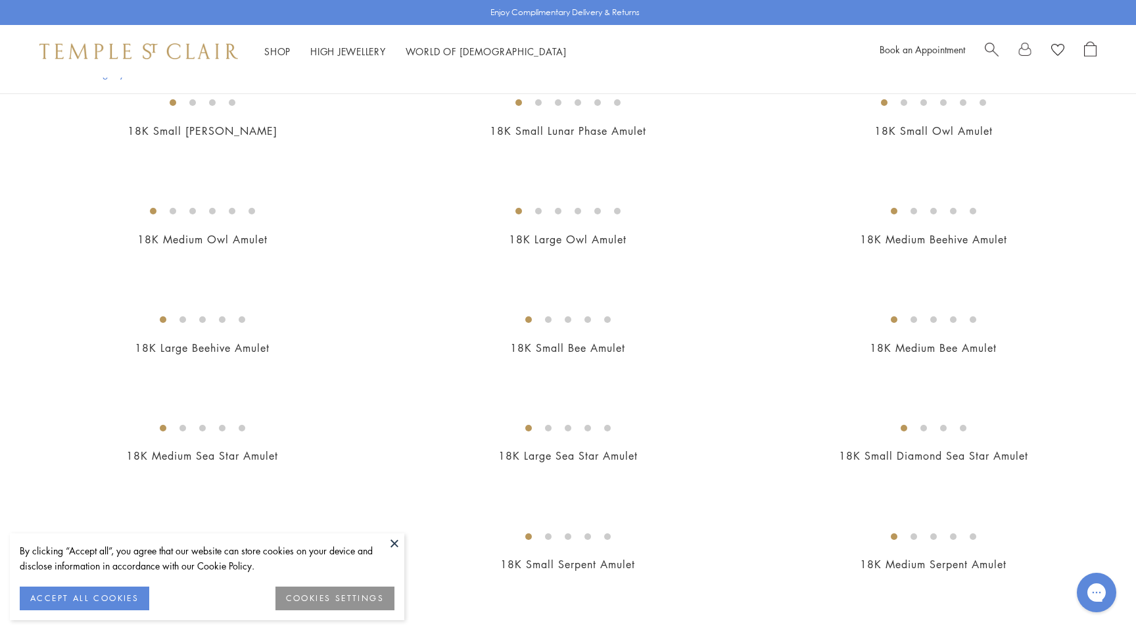
click at [994, 45] on span "Search" at bounding box center [992, 48] width 14 height 14
click at [465, 89] on div at bounding box center [568, 104] width 1136 height 53
click at [465, 99] on input "search" at bounding box center [576, 104] width 1032 height 15
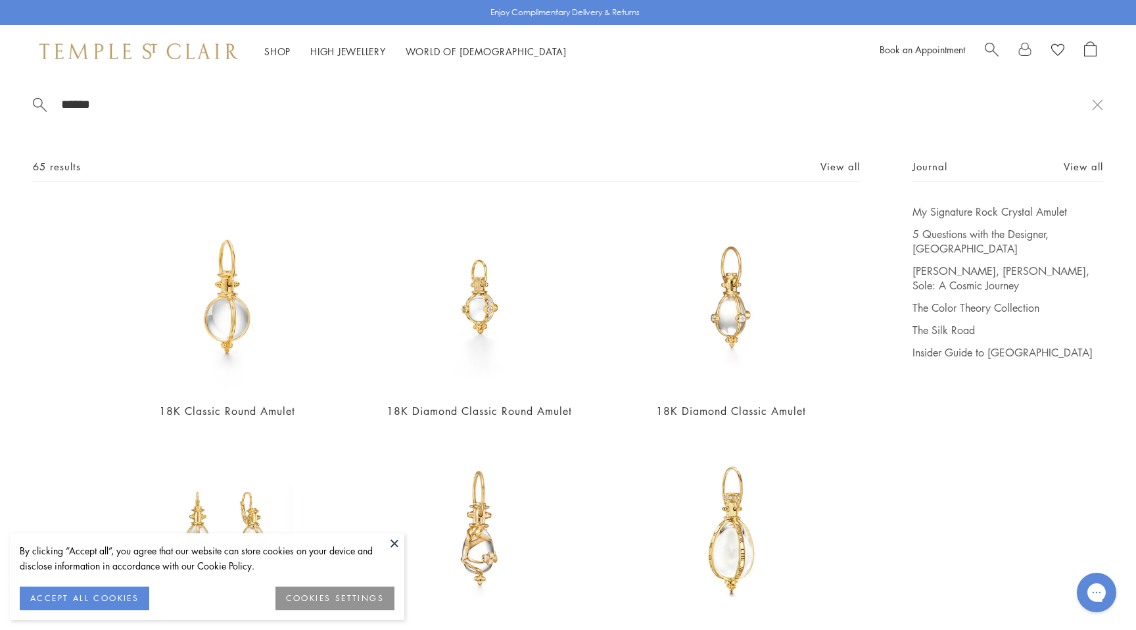
type input "******"
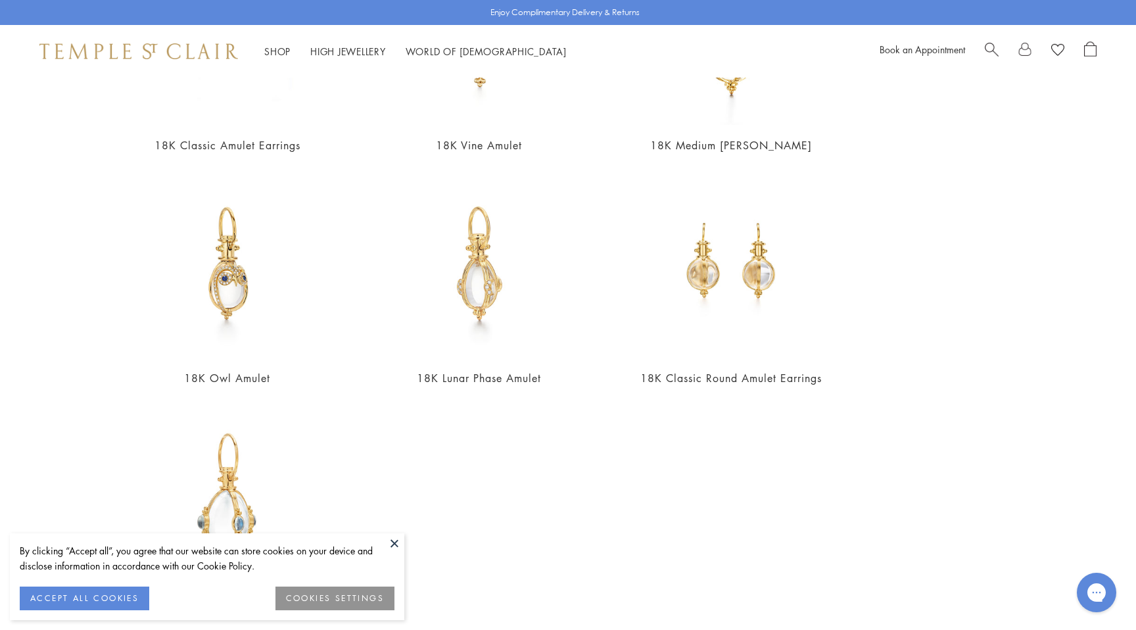
scroll to position [602, 0]
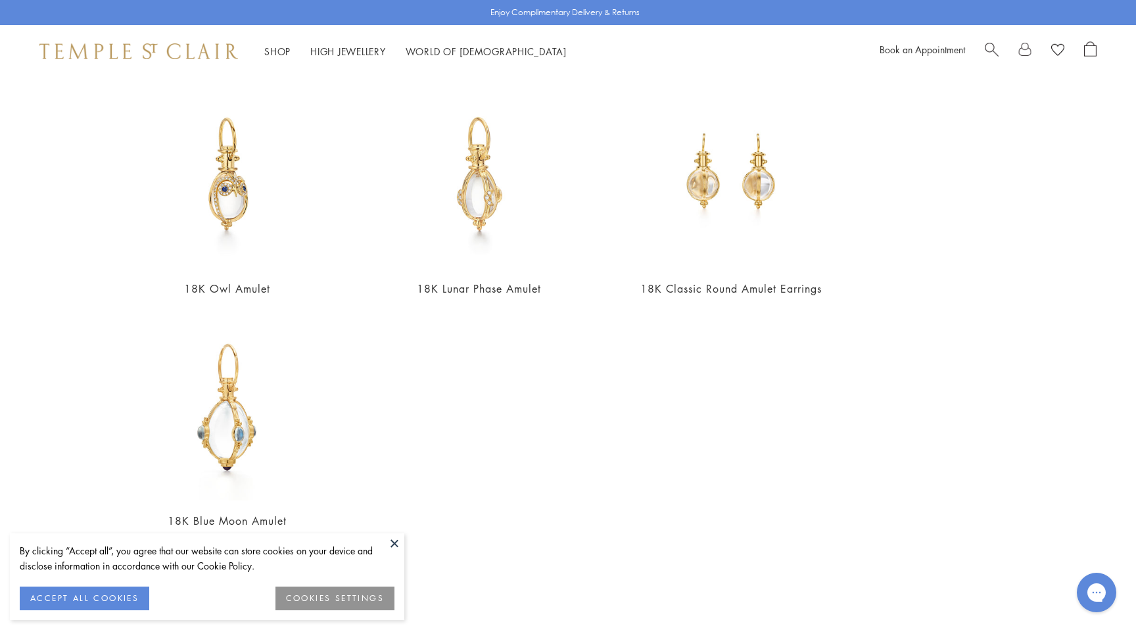
click at [0, 216] on div "****** 65 results View all 18K Classic Round Amulet From $2,000 18K Diamond Cla…" at bounding box center [568, 337] width 1136 height 519
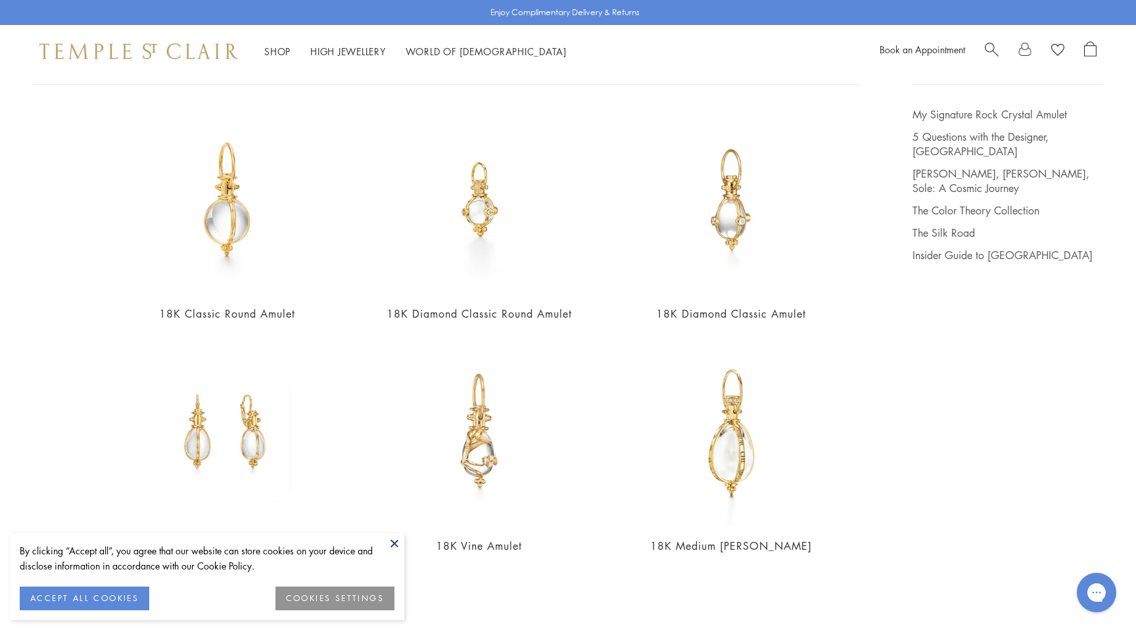
scroll to position [0, 0]
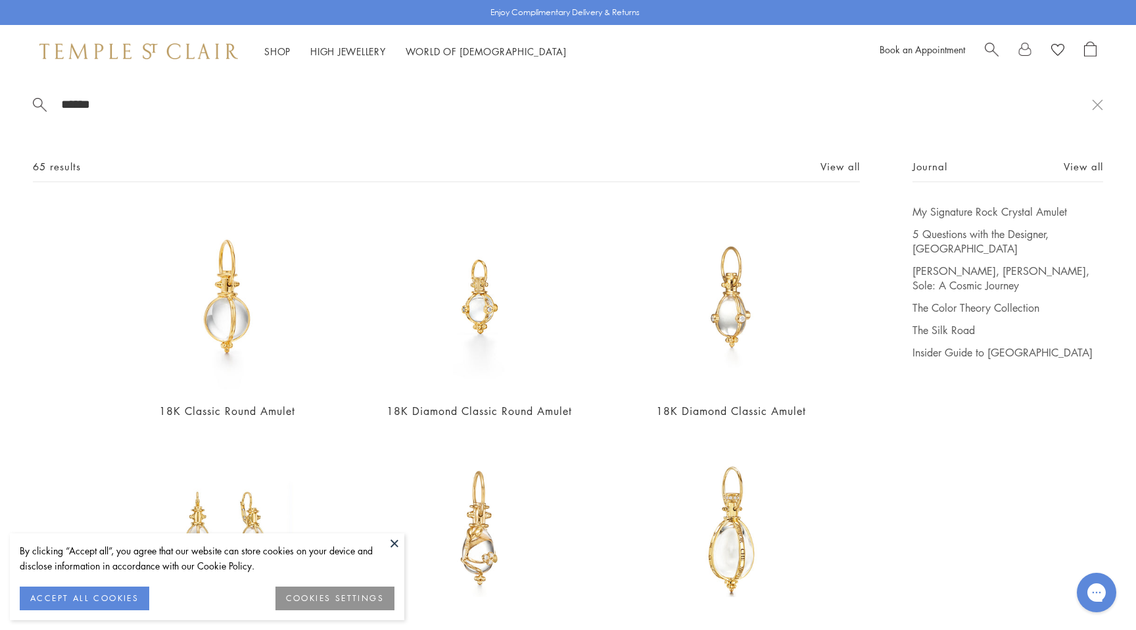
click at [137, 47] on img at bounding box center [138, 51] width 199 height 16
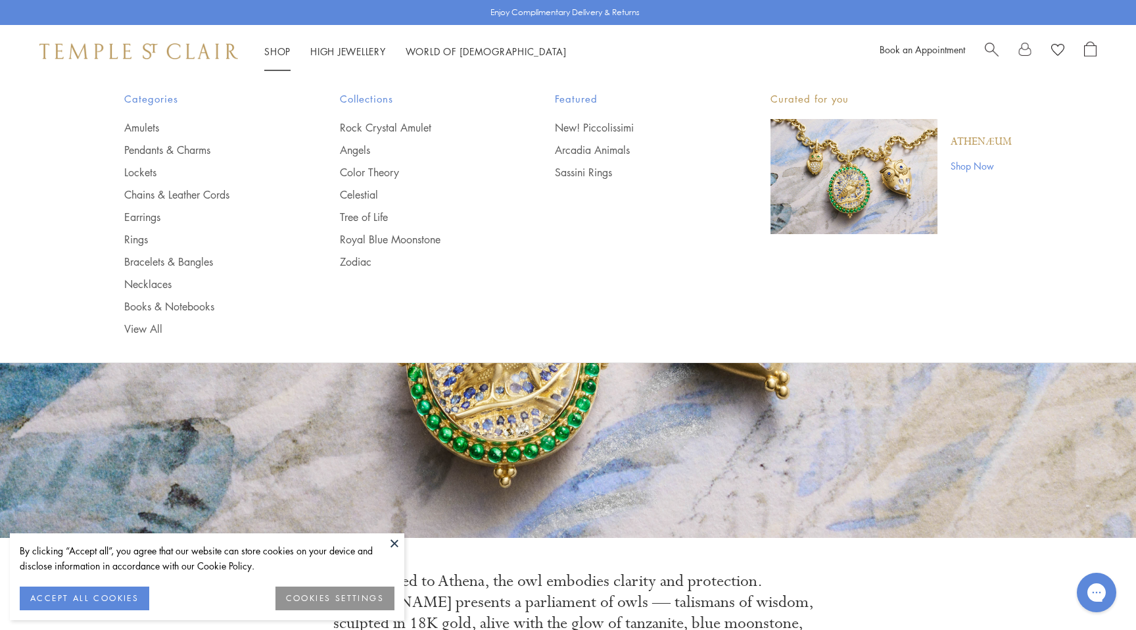
click at [263, 45] on div "Shop Shop Categories Amulets Pendants & Charms Lockets Chains & Leather Cords E…" at bounding box center [317, 51] width 557 height 16
click at [273, 52] on link "Shop Shop" at bounding box center [277, 51] width 26 height 13
click at [137, 129] on link "Amulets" at bounding box center [205, 127] width 163 height 14
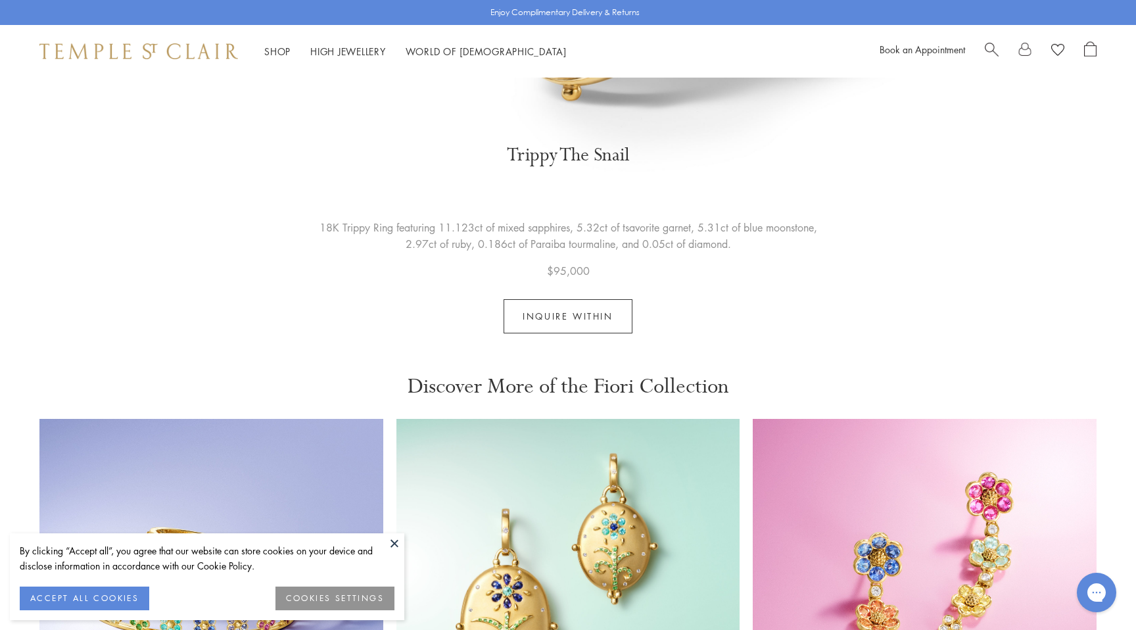
scroll to position [3530, 0]
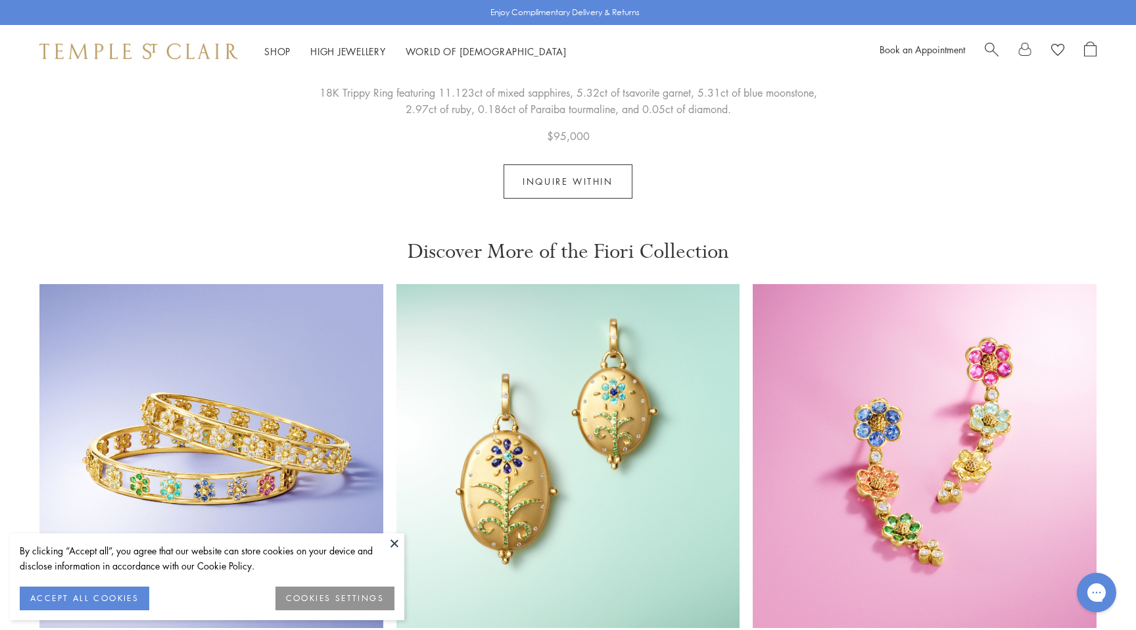
click at [569, 174] on button "Inquire Within" at bounding box center [567, 181] width 128 height 34
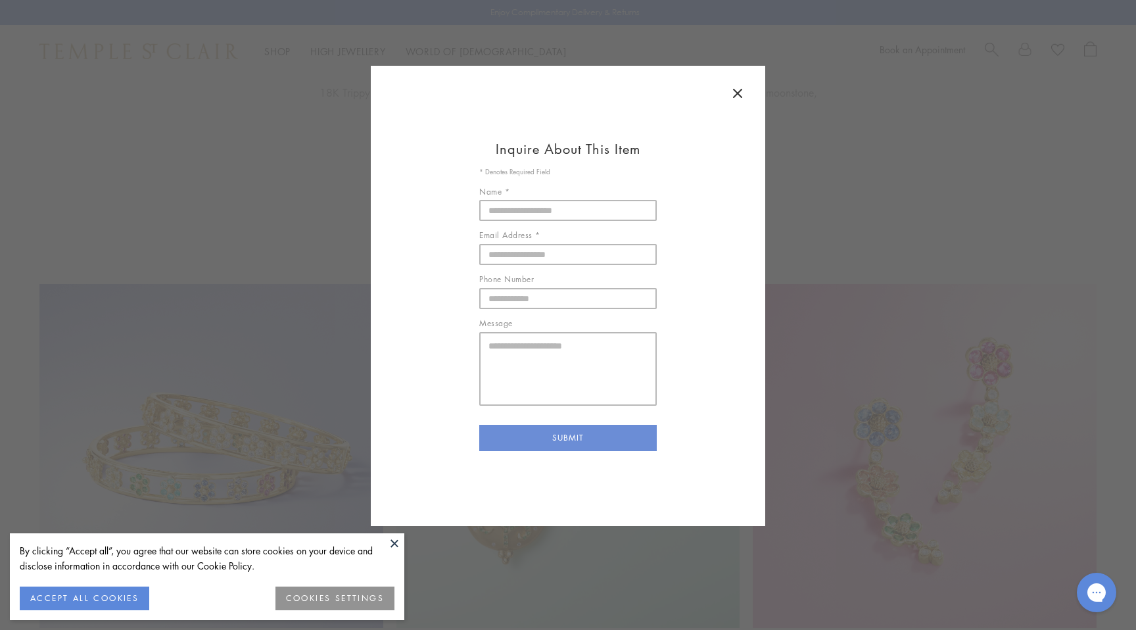
click at [736, 95] on icon at bounding box center [738, 93] width 8 height 8
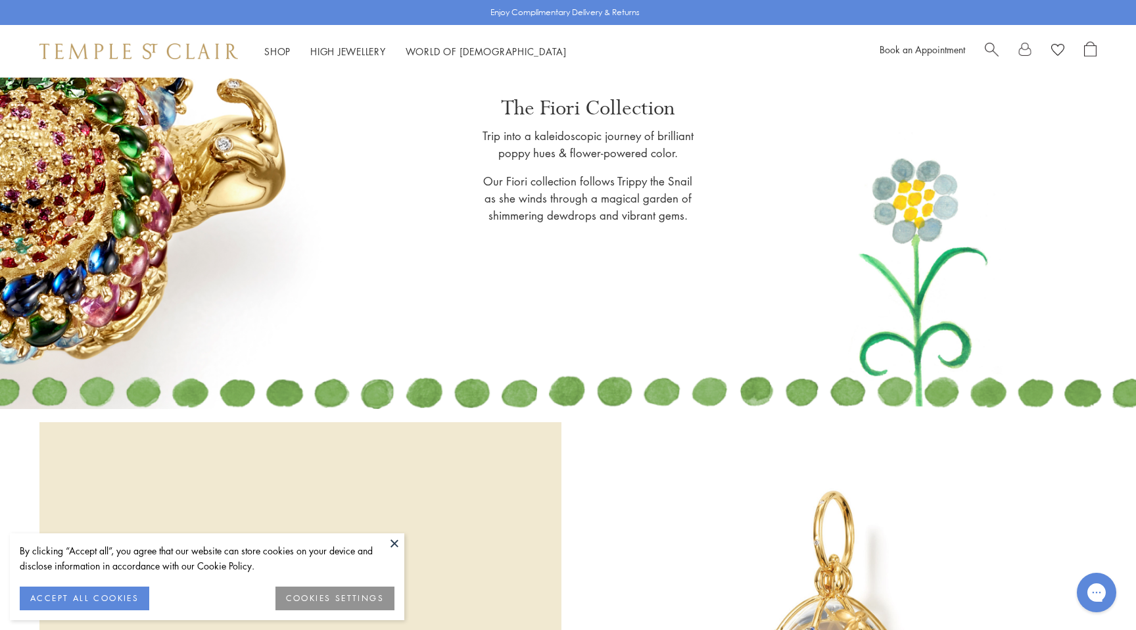
scroll to position [0, 0]
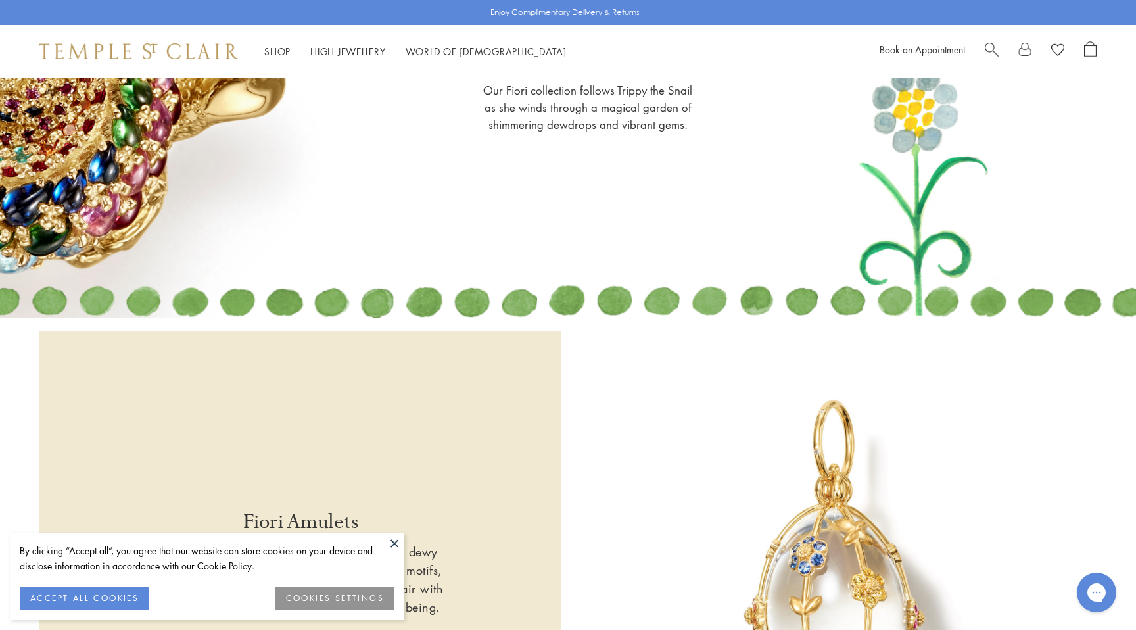
scroll to position [463, 0]
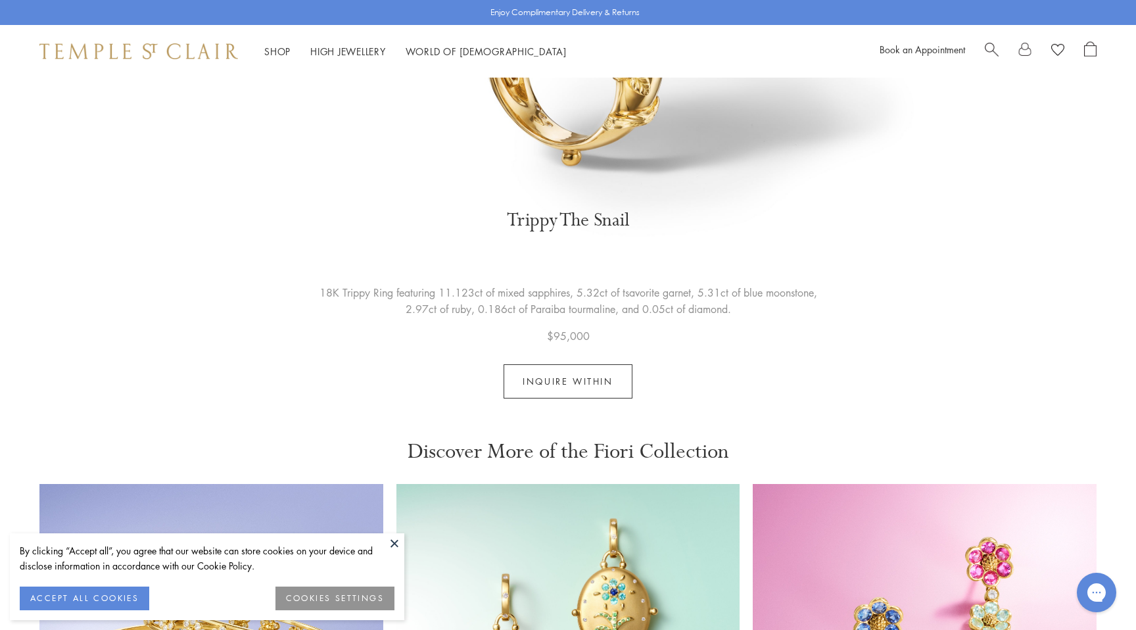
scroll to position [3432, 0]
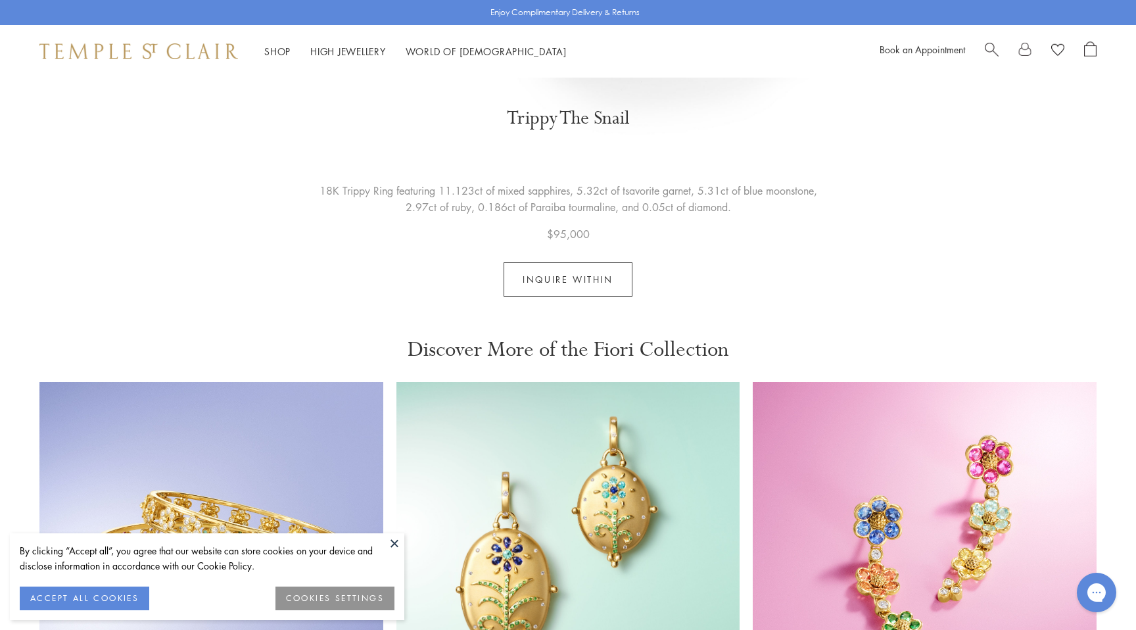
click at [562, 267] on button "Inquire Within" at bounding box center [567, 279] width 128 height 34
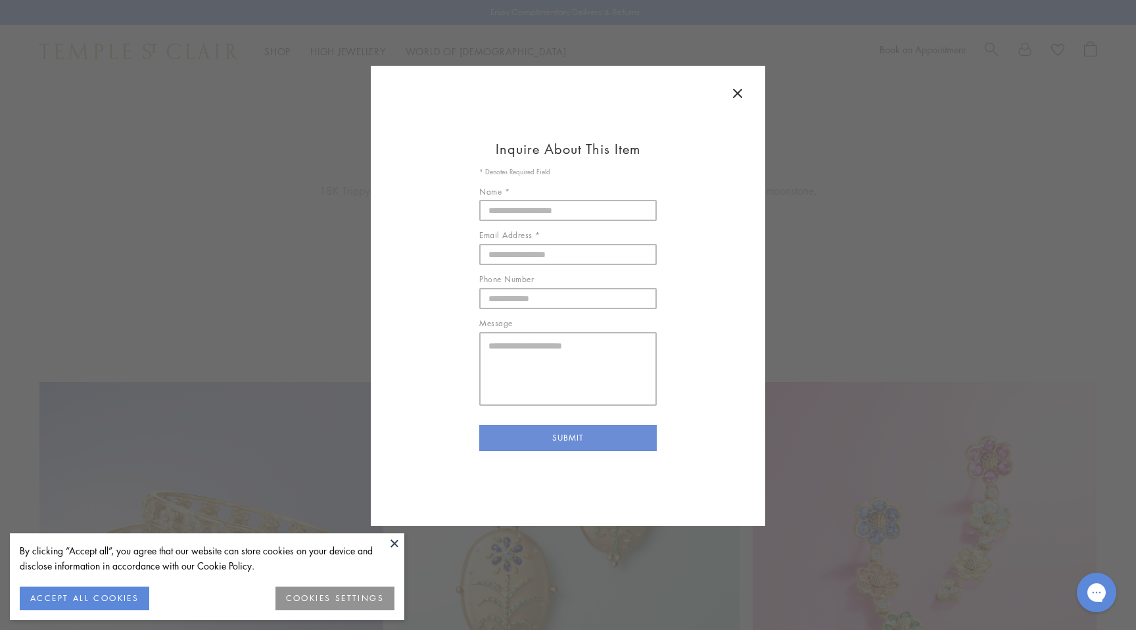
click at [738, 95] on icon at bounding box center [738, 93] width 8 height 8
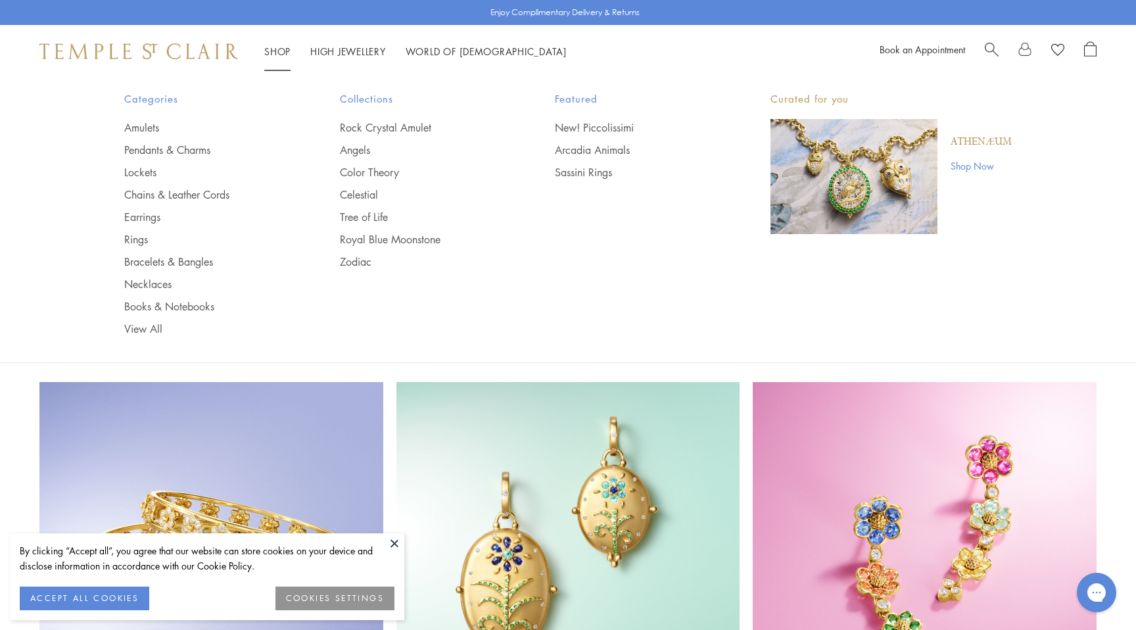
click at [991, 49] on span "Search" at bounding box center [992, 48] width 14 height 14
click at [994, 54] on span "Search" at bounding box center [992, 48] width 14 height 14
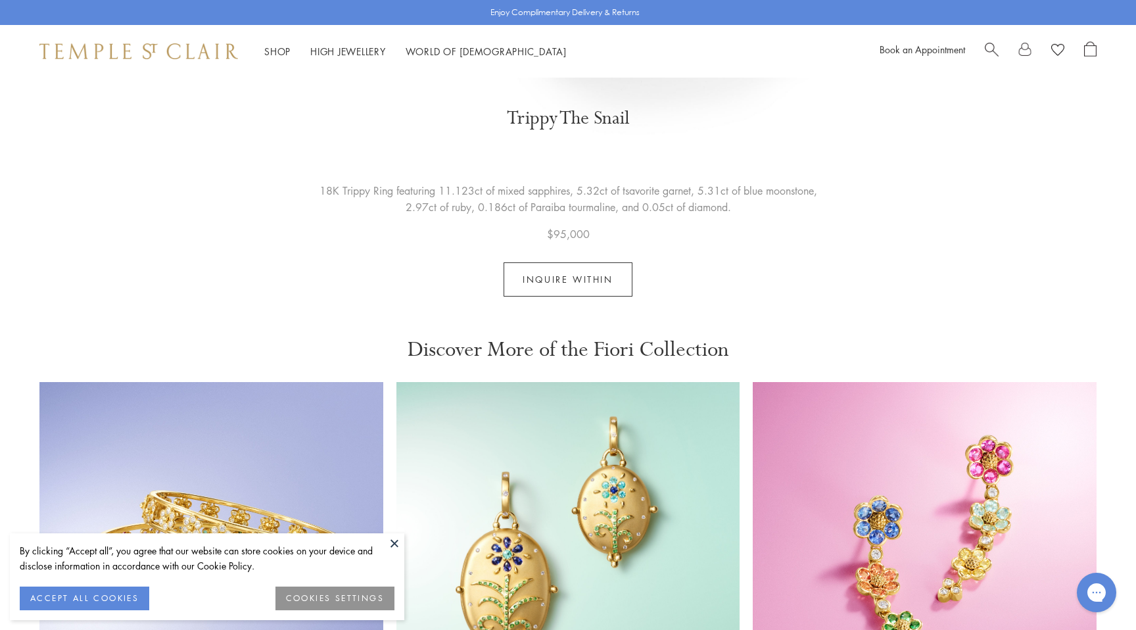
click at [993, 51] on span "Search" at bounding box center [992, 48] width 14 height 14
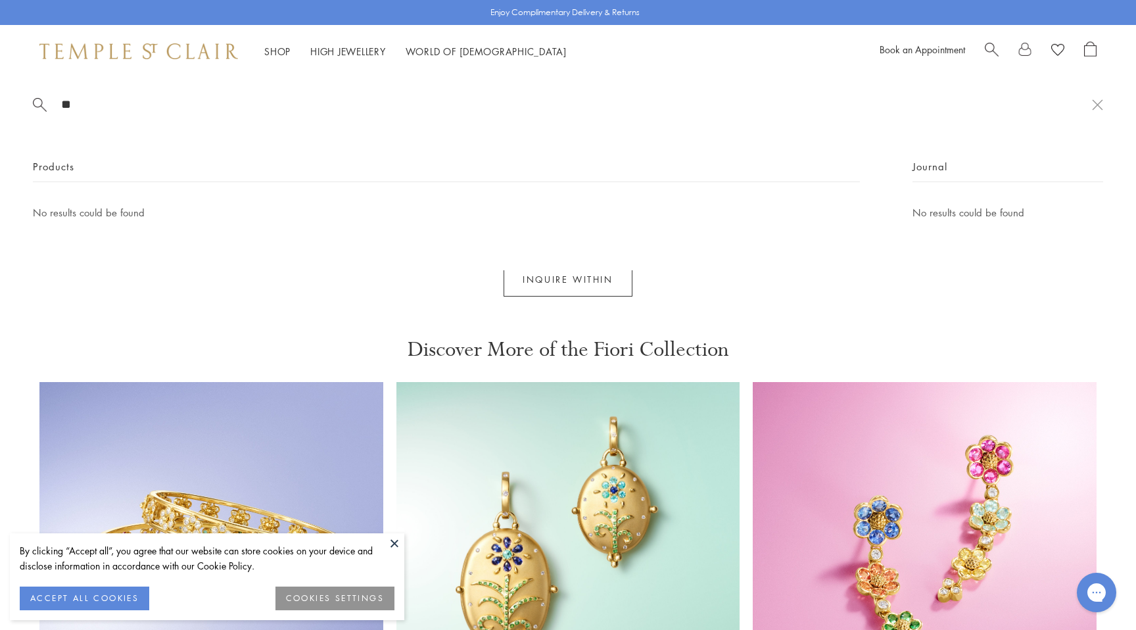
type input "*"
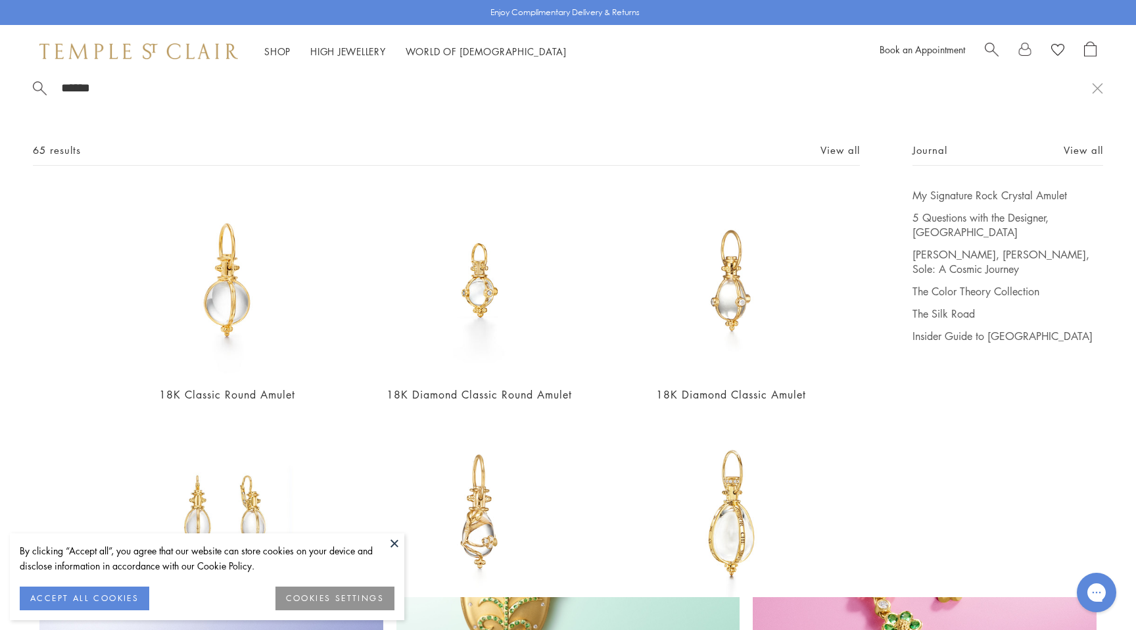
scroll to position [0, 0]
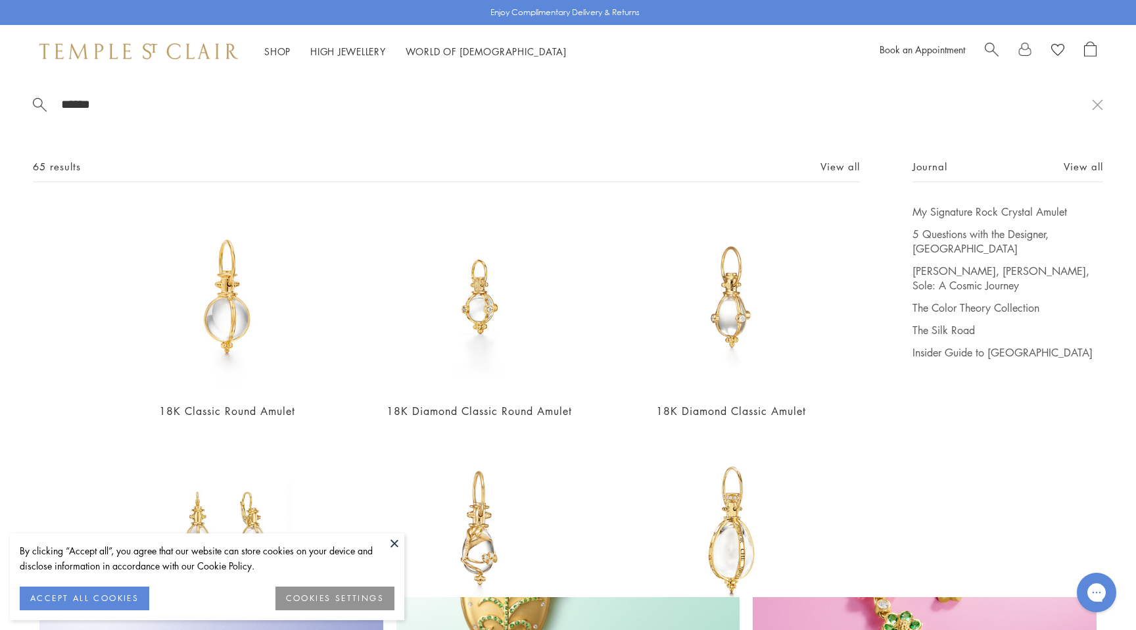
click at [436, 104] on input "******" at bounding box center [576, 104] width 1032 height 15
type input "******"
click at [837, 162] on link "View all" at bounding box center [839, 166] width 39 height 14
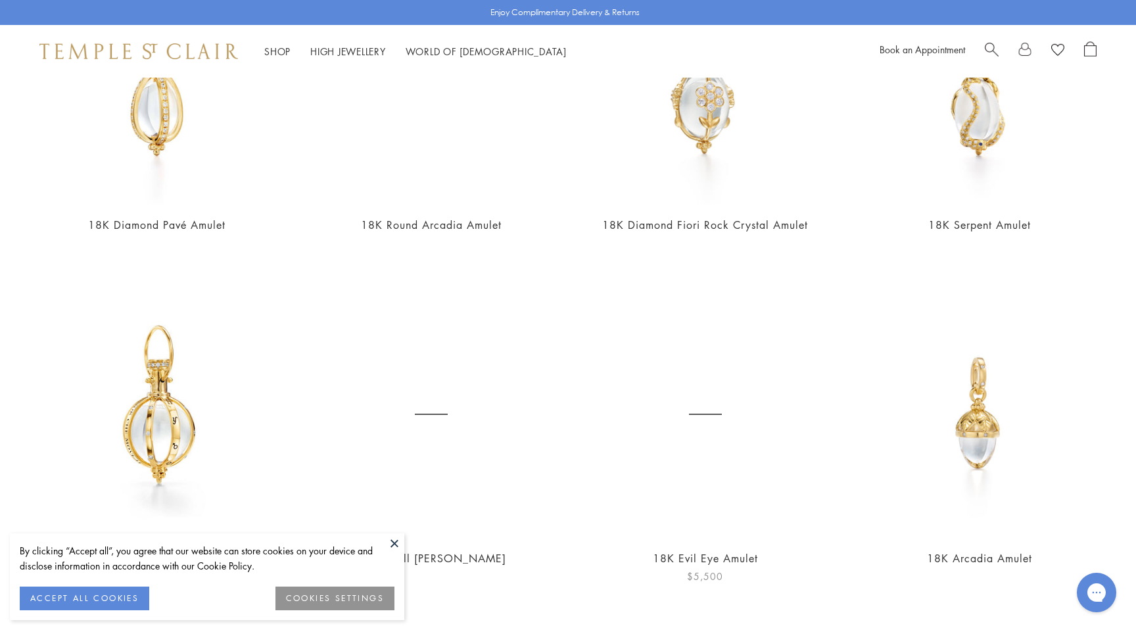
scroll to position [1254, 0]
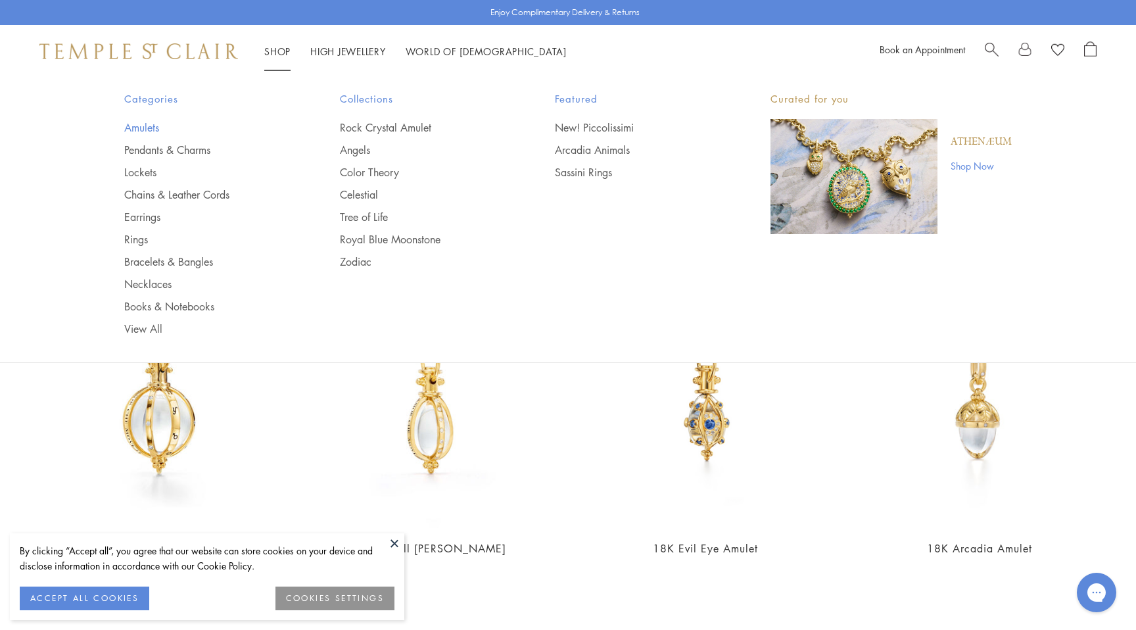
click at [142, 130] on link "Amulets" at bounding box center [205, 127] width 163 height 14
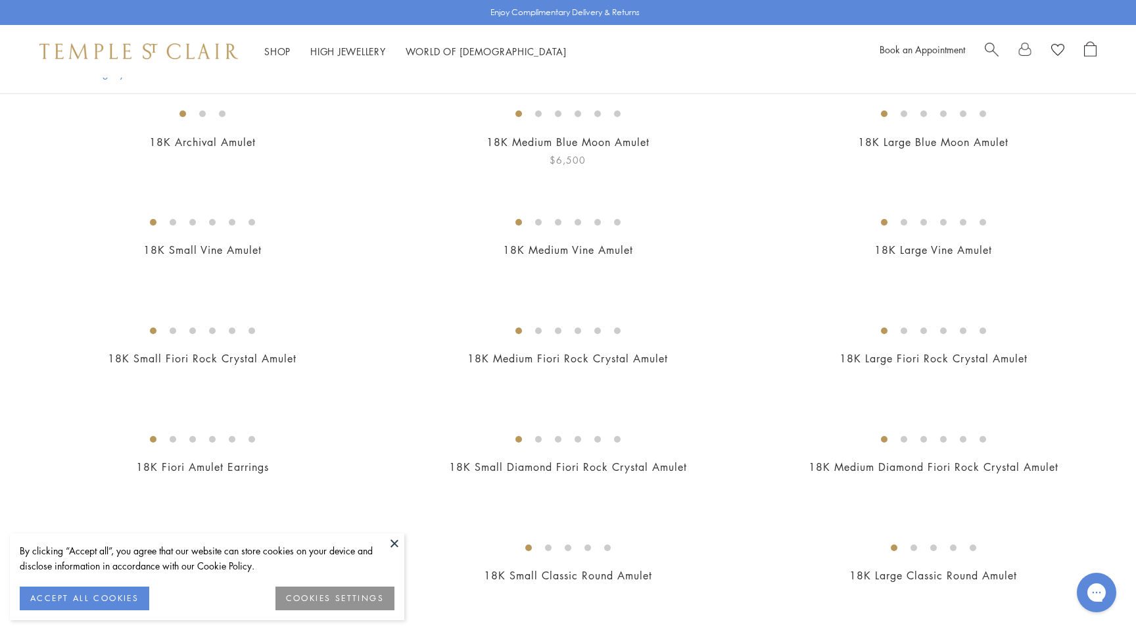
scroll to position [170, 0]
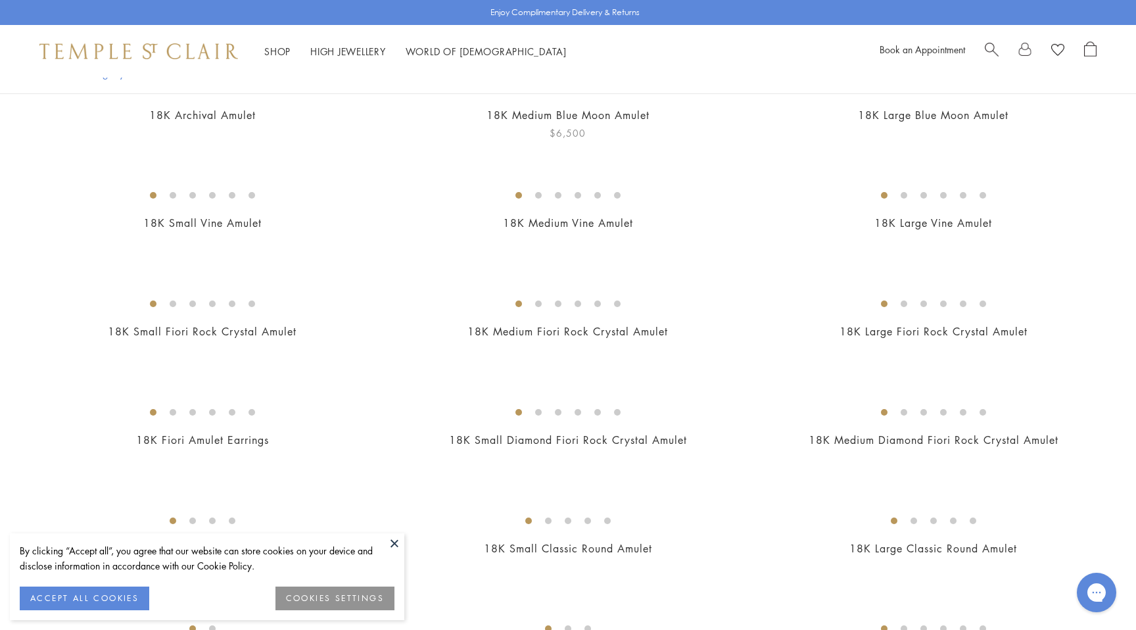
click at [0, 0] on img at bounding box center [0, 0] width 0 height 0
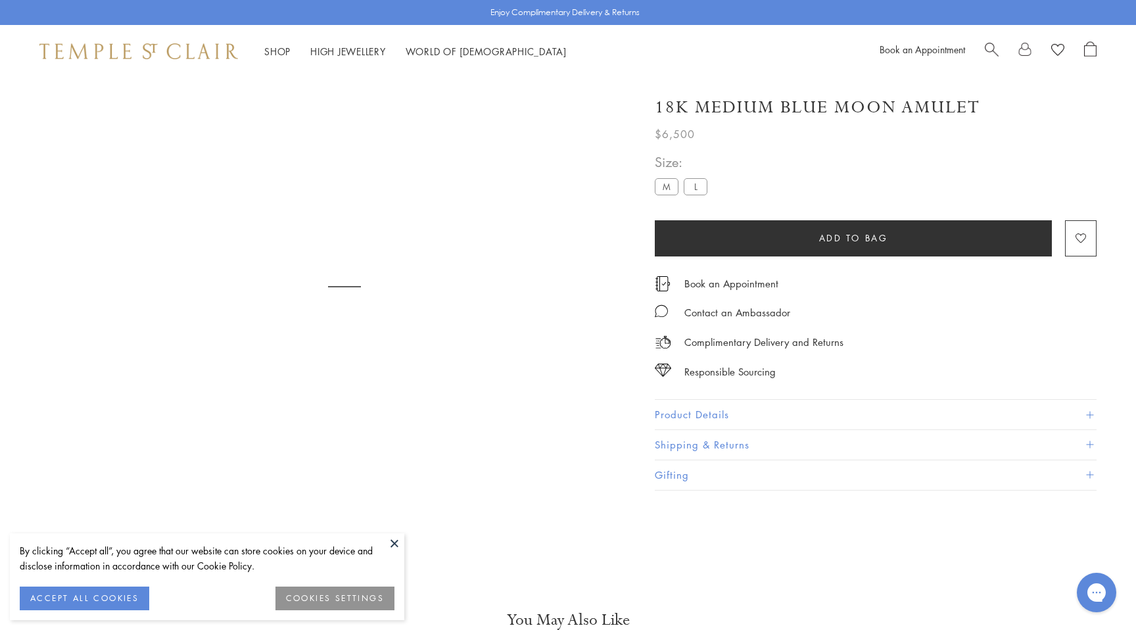
scroll to position [78, 0]
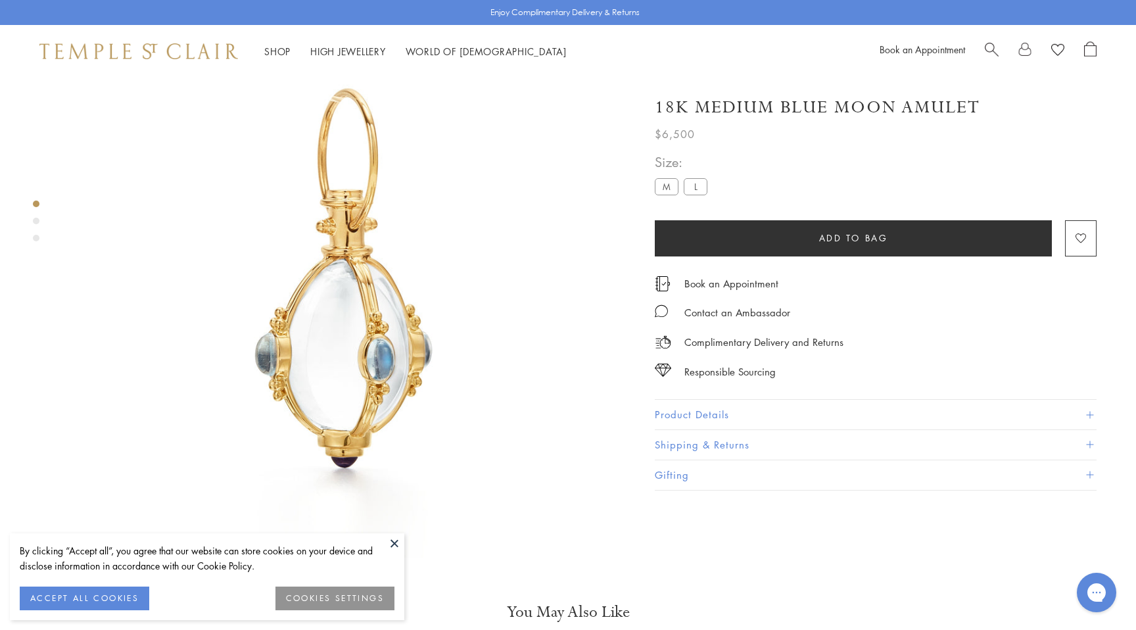
click at [697, 185] on label "L" at bounding box center [696, 186] width 24 height 16
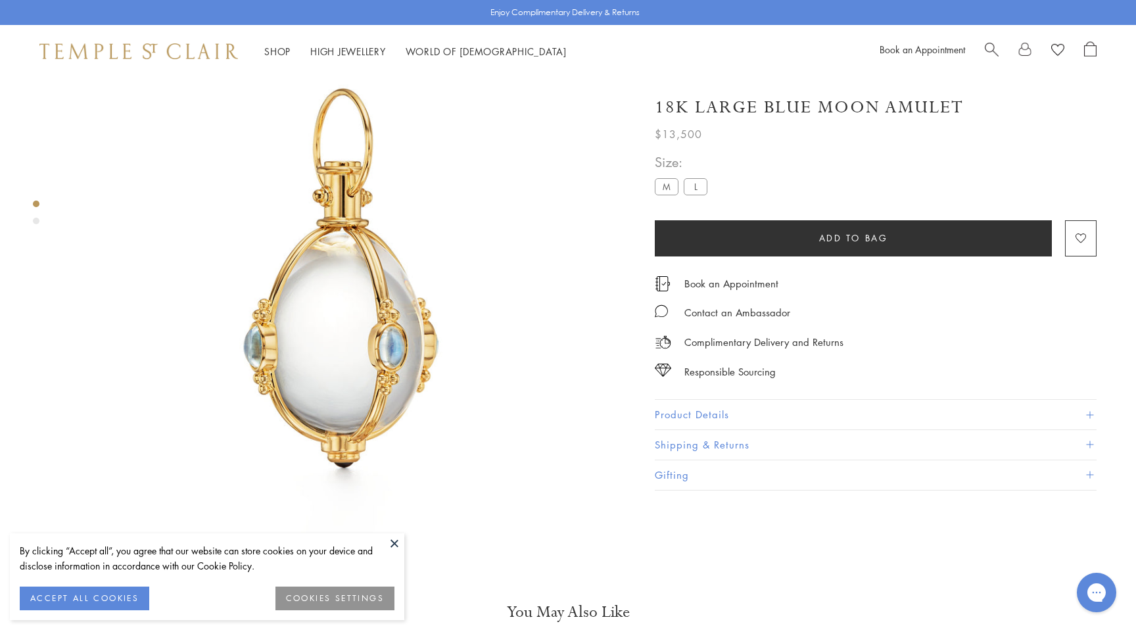
click at [348, 312] on img at bounding box center [344, 278] width 557 height 557
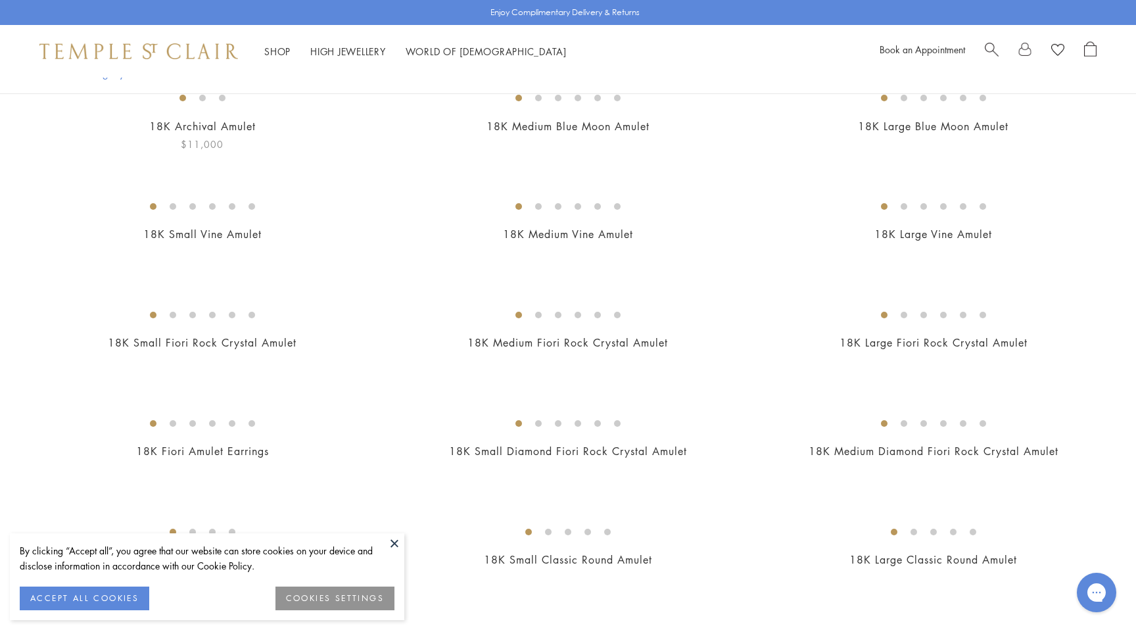
scroll to position [204, 0]
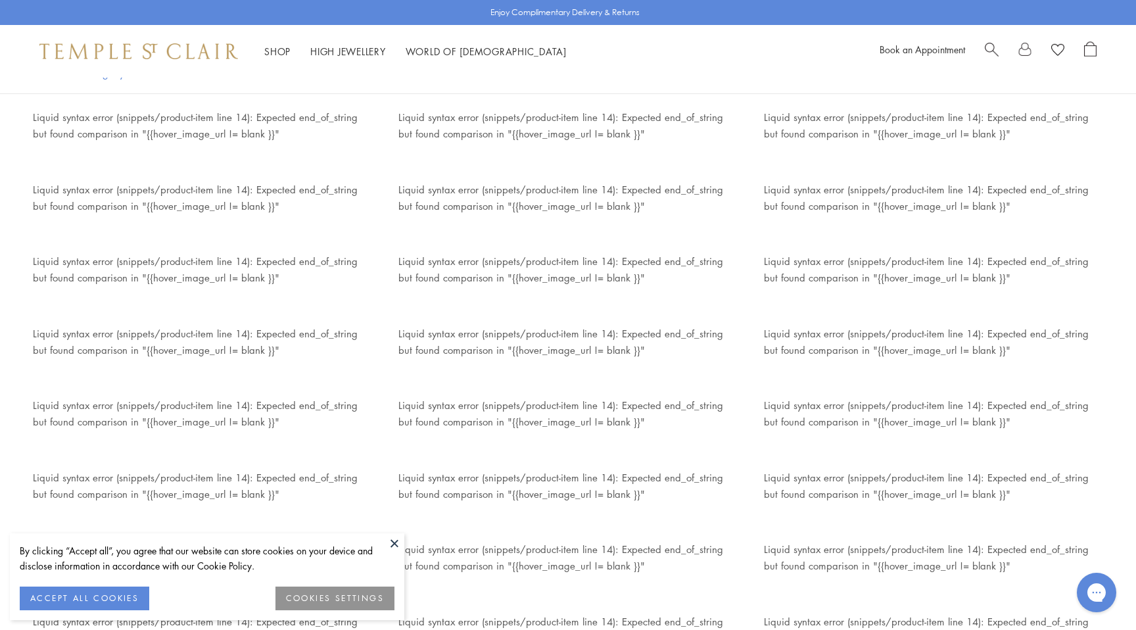
click at [84, 127] on div "Liquid syntax error (snippets/product-item line 14): Expected end_of_string but…" at bounding box center [189, 125] width 365 height 33
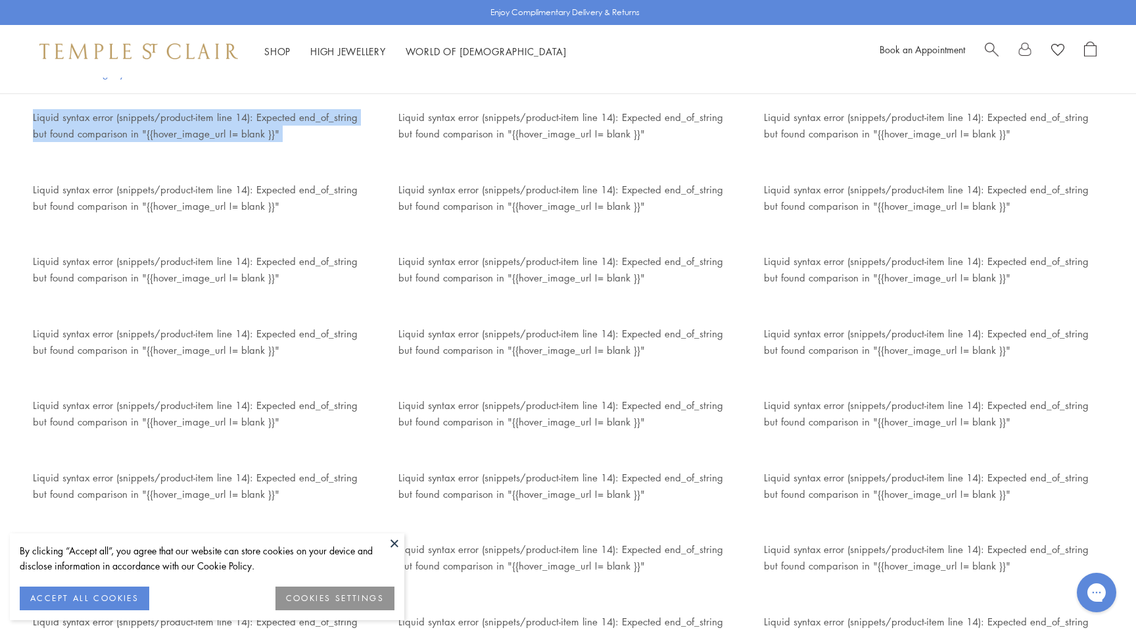
click at [84, 127] on div "Liquid syntax error (snippets/product-item line 14): Expected end_of_string but…" at bounding box center [189, 125] width 365 height 33
copy div "Liquid syntax error (snippets/product-item line 14): Expected end_of_string but…"
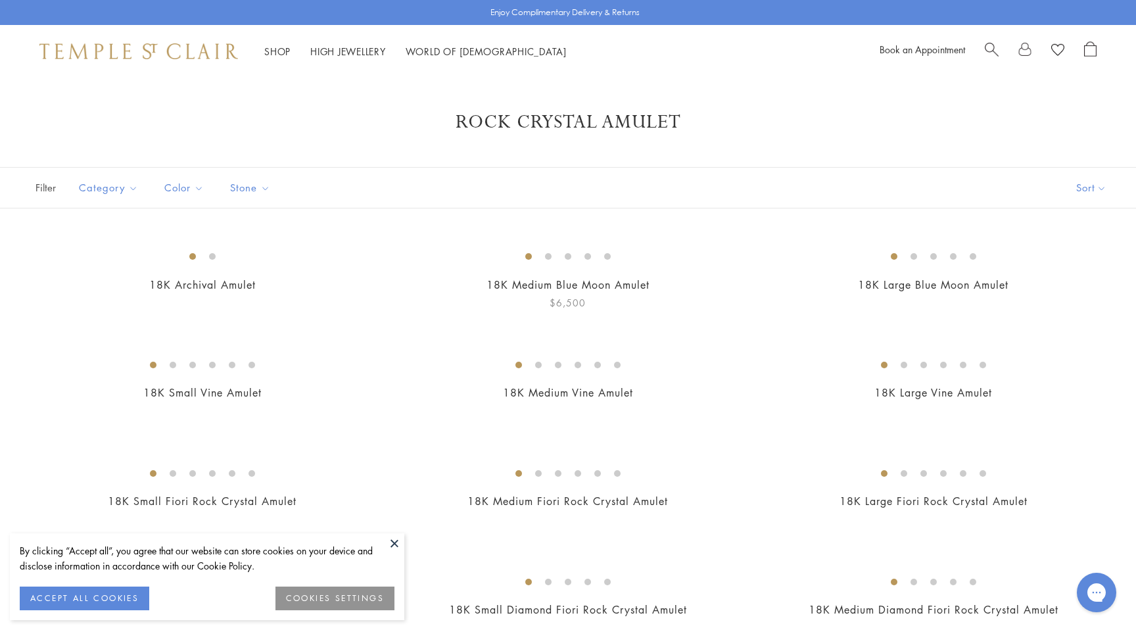
click at [0, 0] on img at bounding box center [0, 0] width 0 height 0
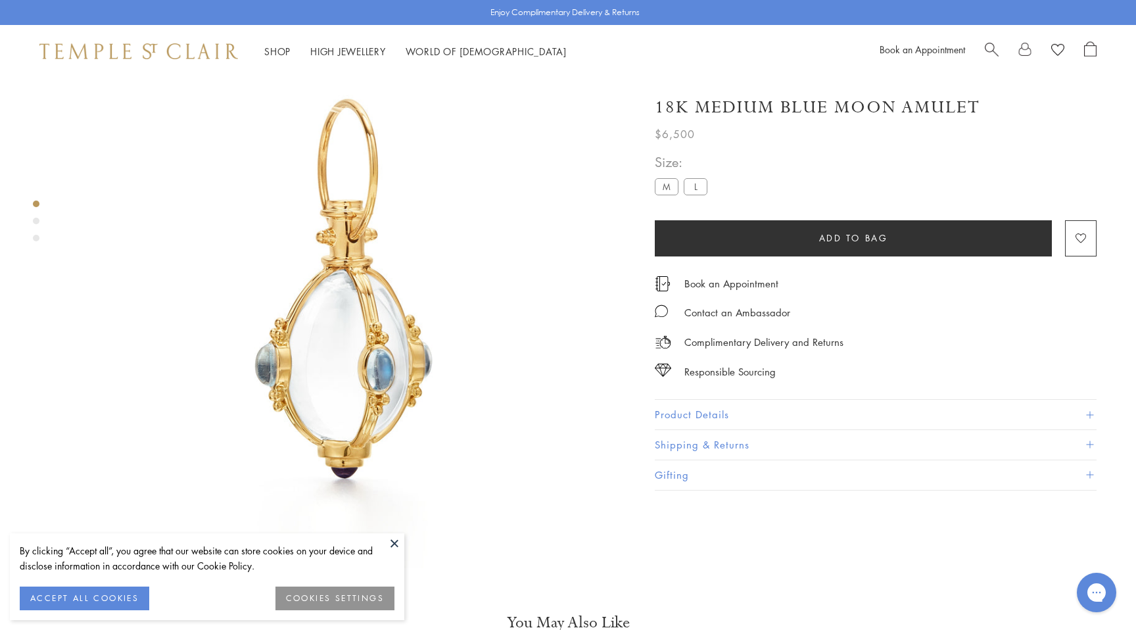
scroll to position [78, 0]
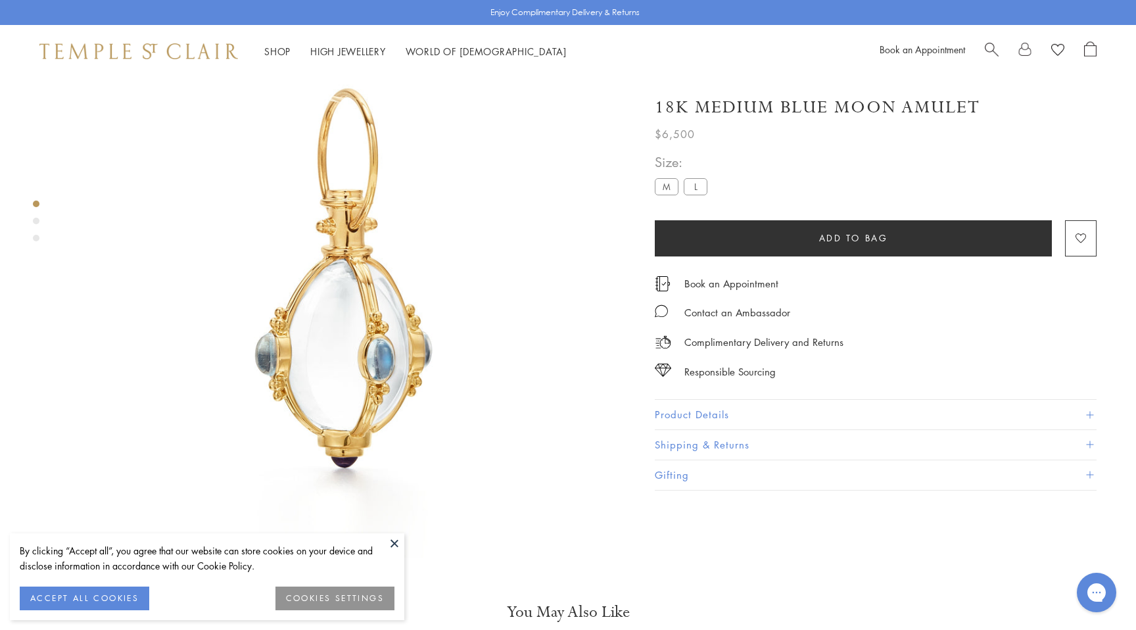
click at [422, 320] on img at bounding box center [344, 278] width 557 height 557
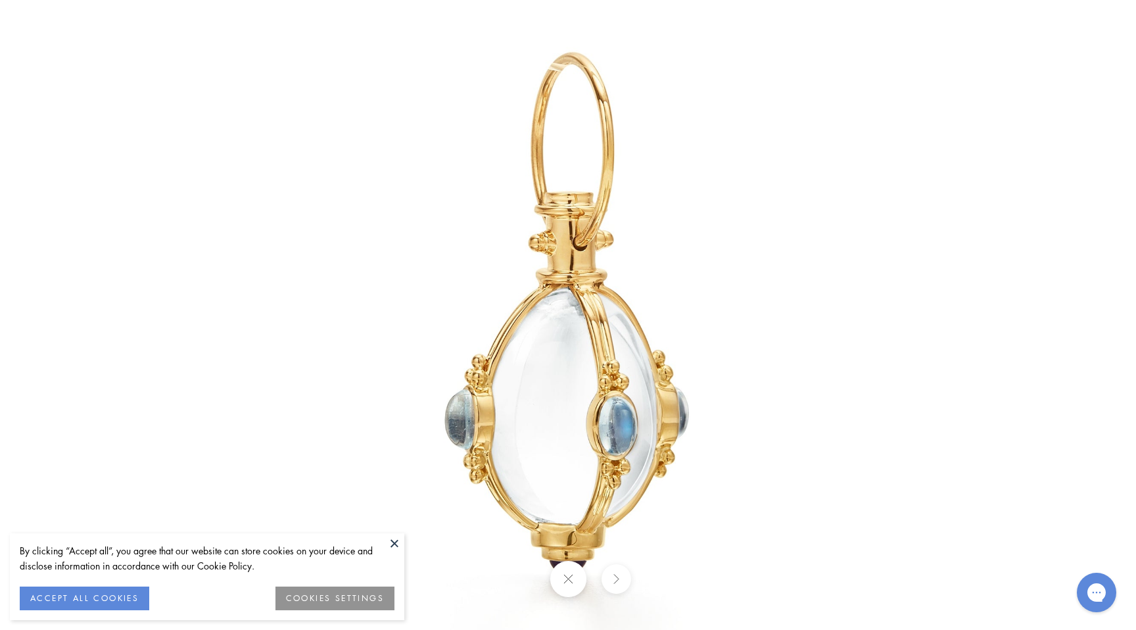
click at [422, 320] on img at bounding box center [567, 314] width 769 height 769
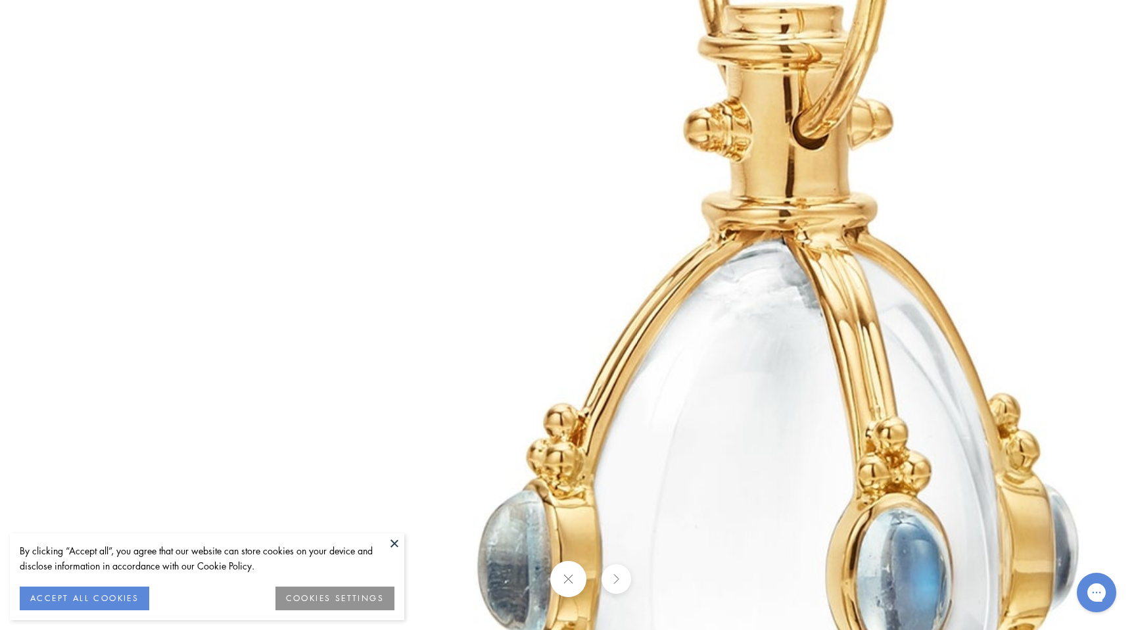
click at [422, 320] on img at bounding box center [780, 306] width 1893 height 1893
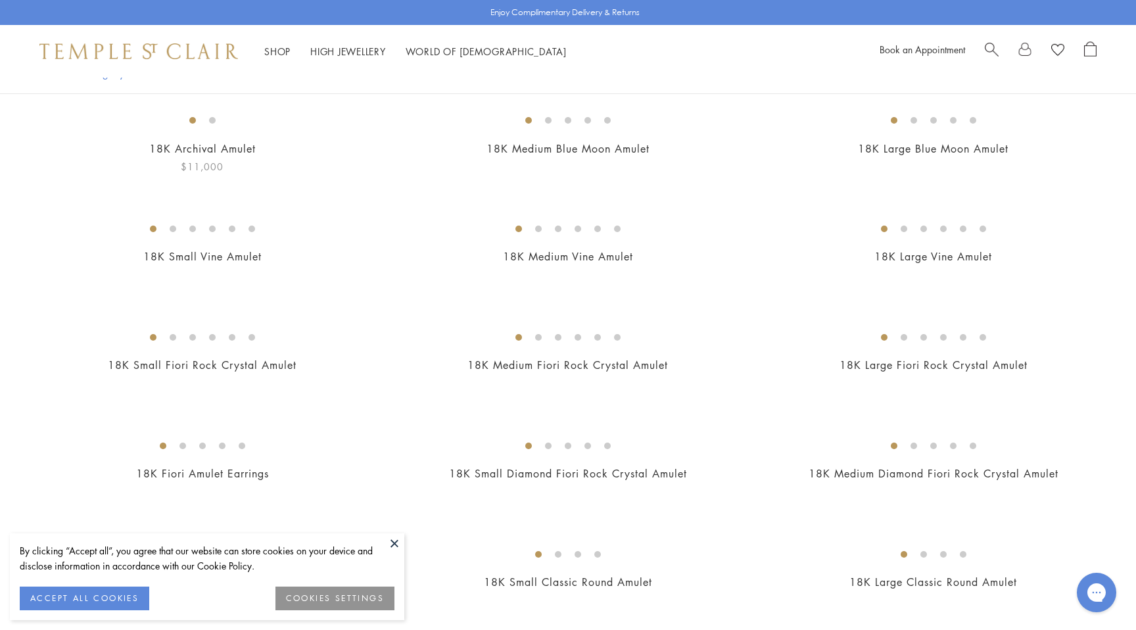
scroll to position [120, 0]
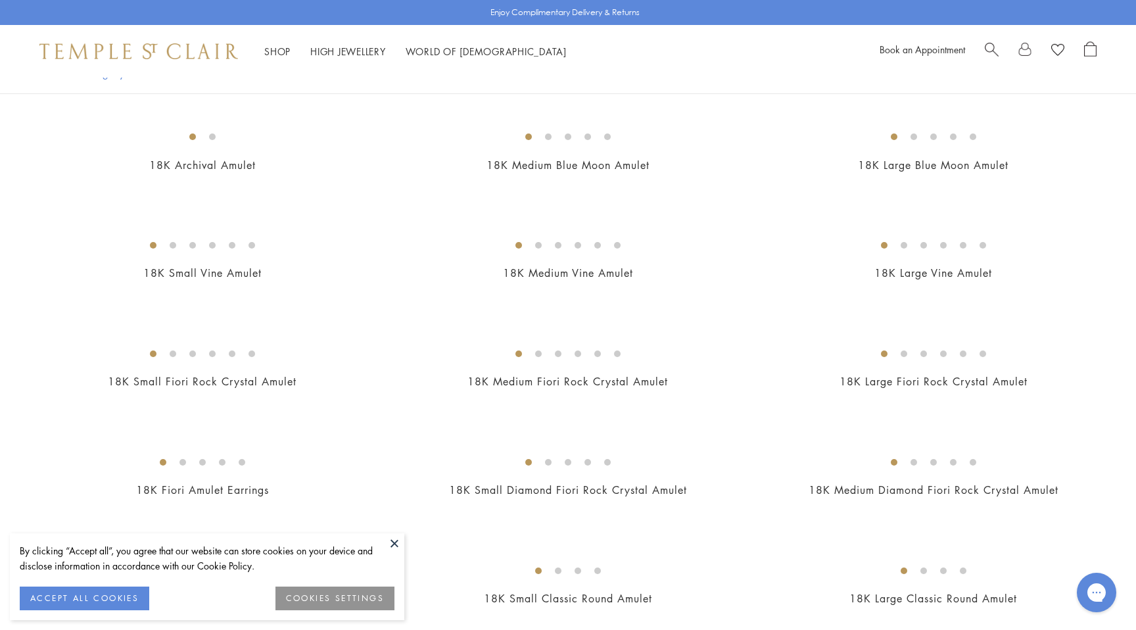
click at [396, 542] on button at bounding box center [395, 543] width 20 height 20
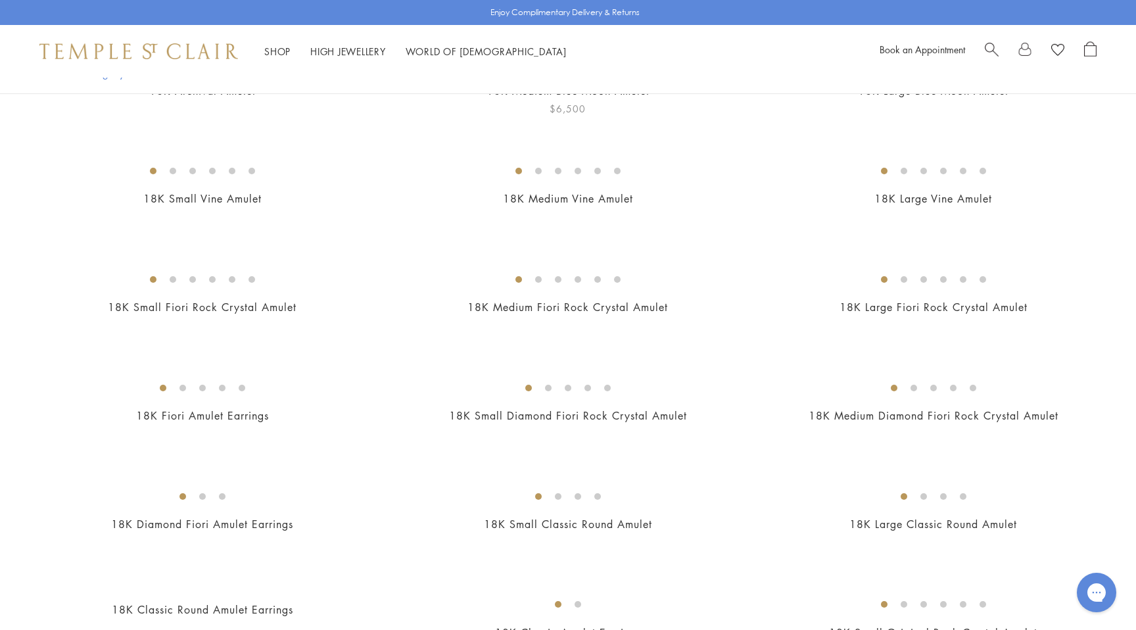
scroll to position [257, 0]
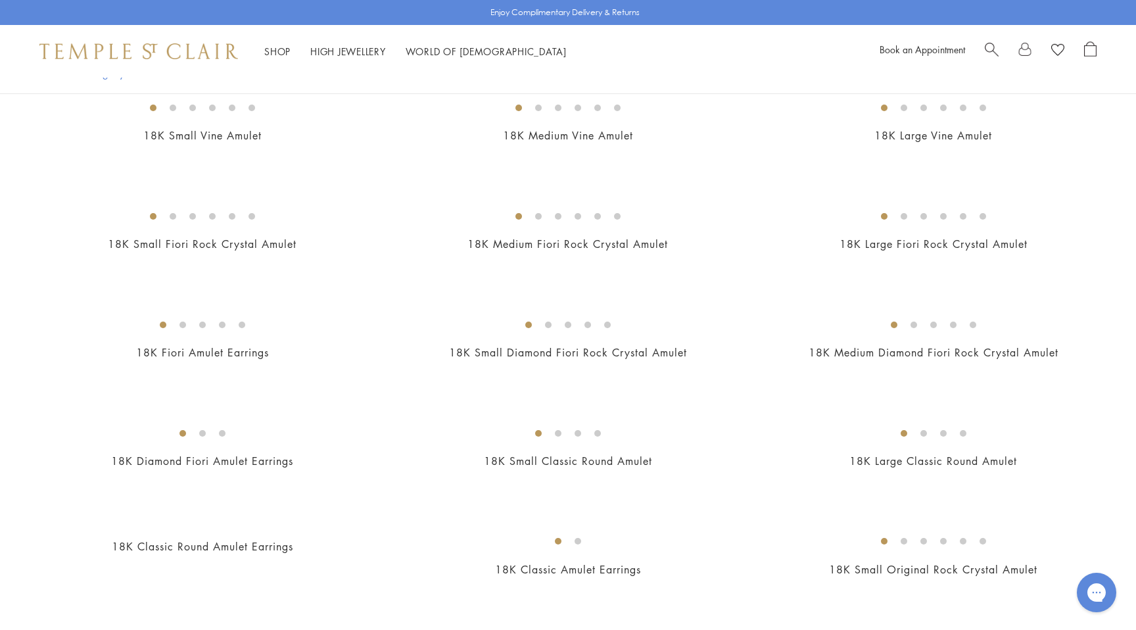
click at [653, 35] on h2 "18K Medium Blue Moon Amulet" at bounding box center [567, 27] width 339 height 15
copy div "18K Medium Blue Moon Amulet"
